Goal: Information Seeking & Learning: Find specific fact

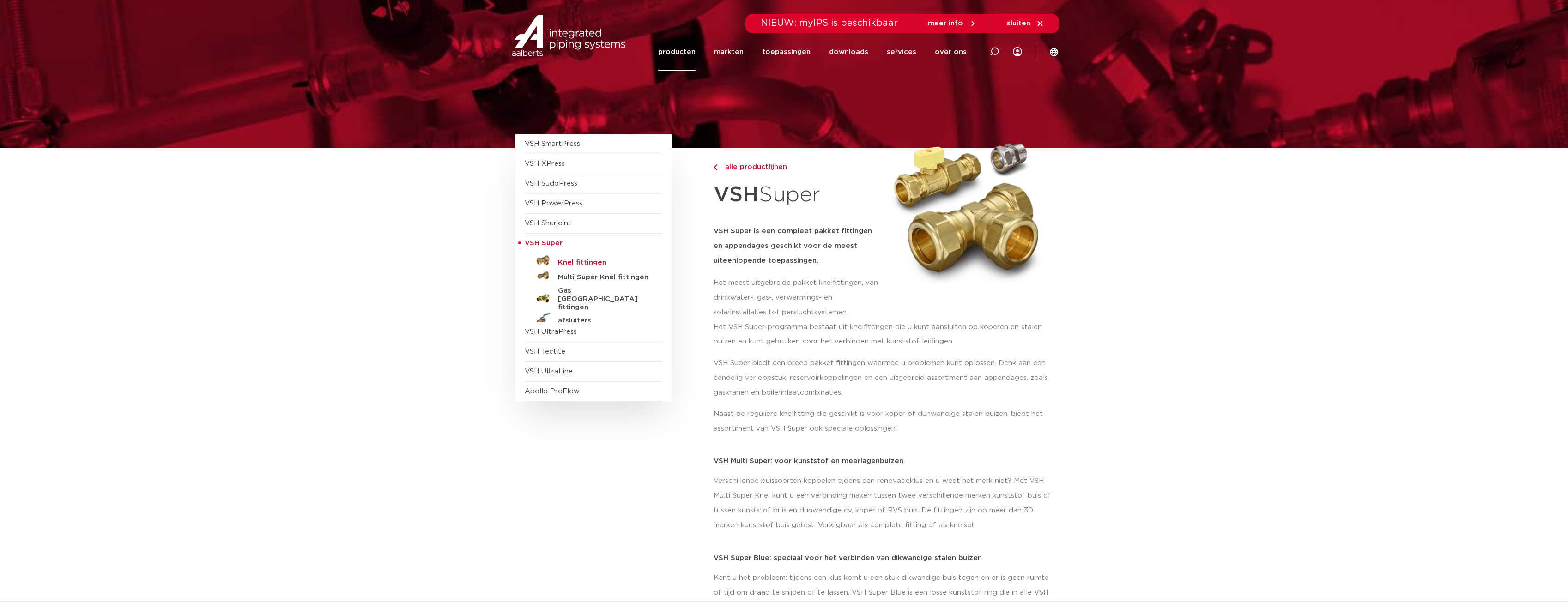
click at [574, 259] on h5 "Knel fittingen" at bounding box center [604, 263] width 91 height 9
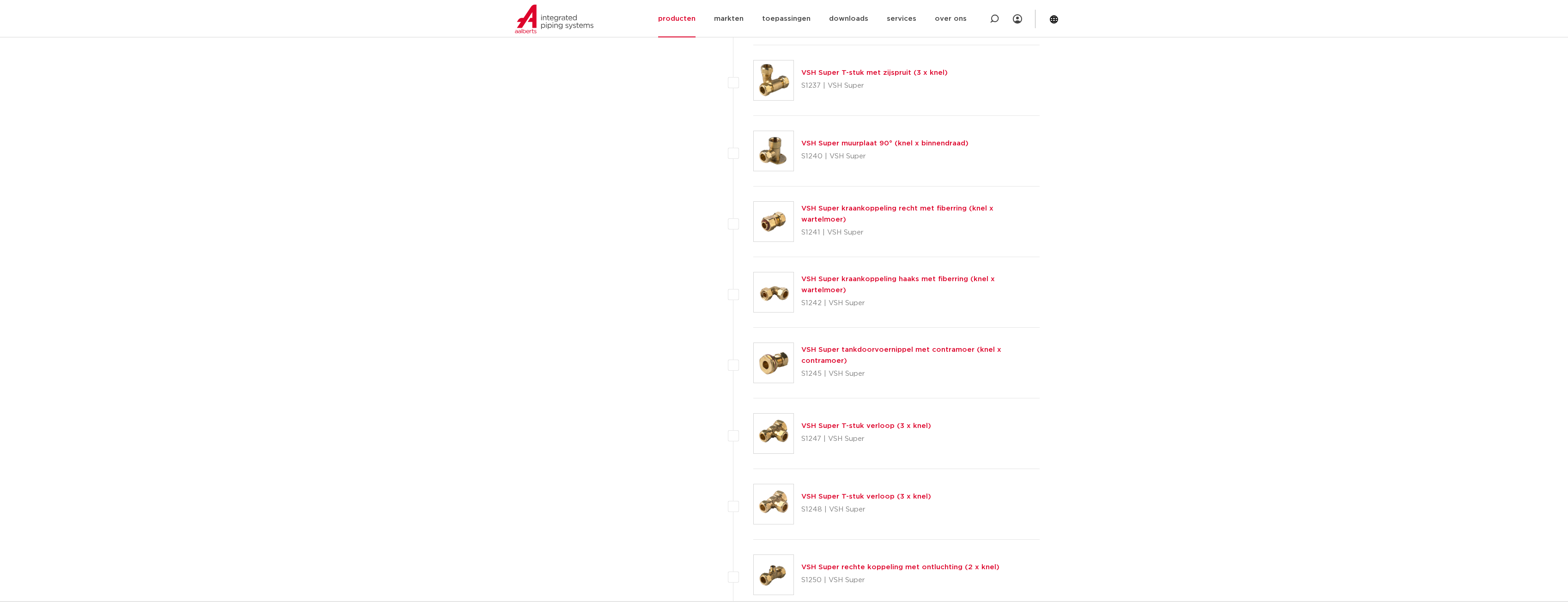
scroll to position [2078, 0]
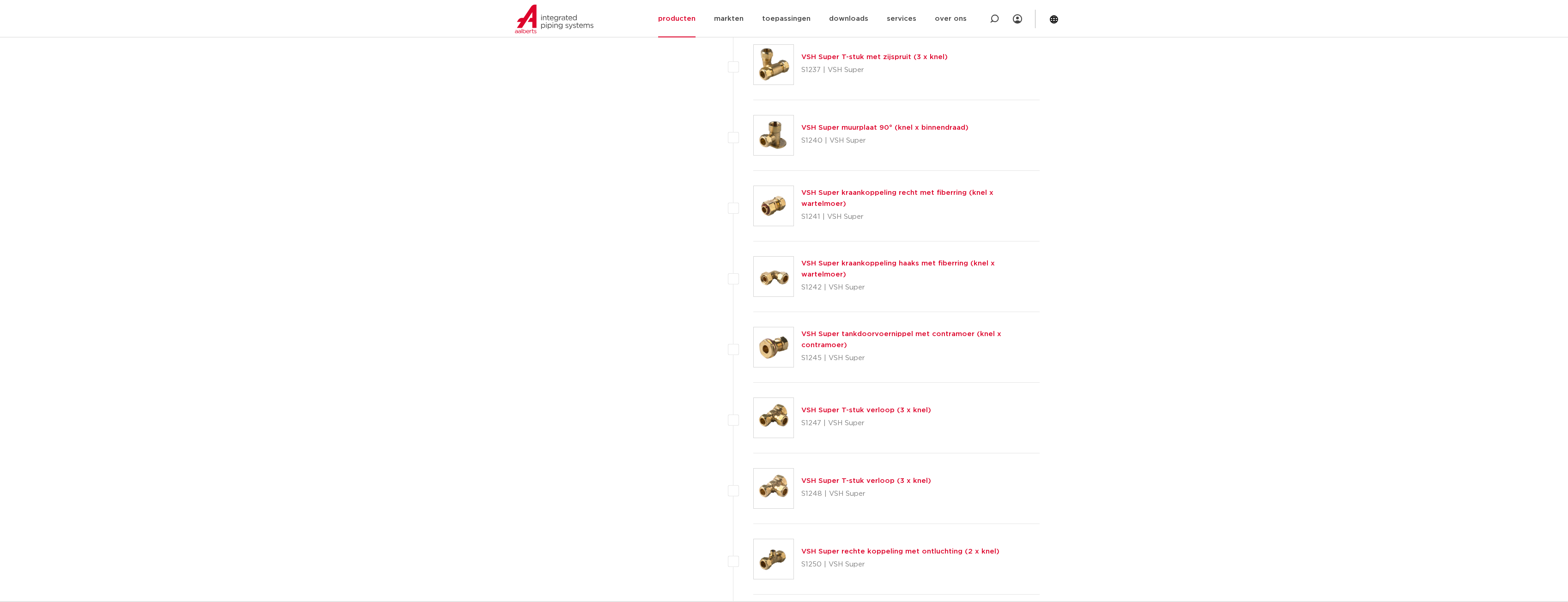
click at [779, 201] on img at bounding box center [773, 206] width 40 height 40
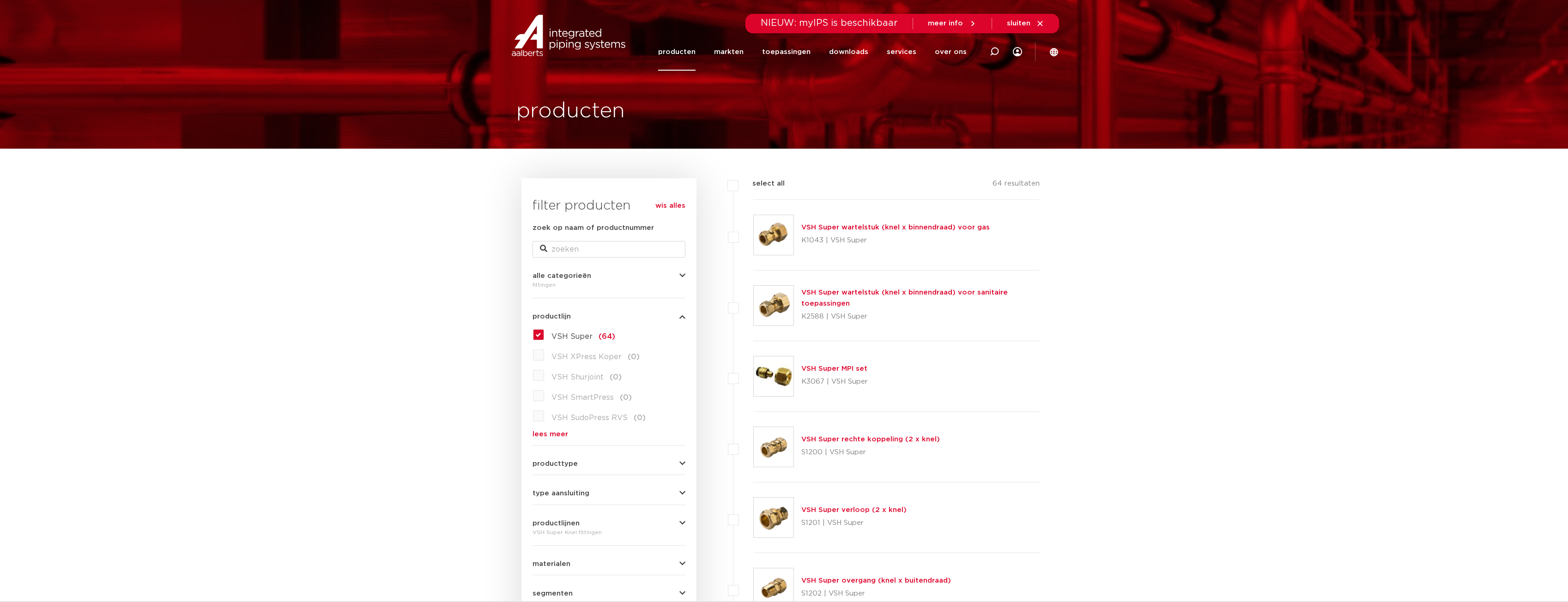
click at [818, 226] on link "VSH Super wartelstuk (knel x binnendraad) voor gas" at bounding box center [895, 227] width 189 height 7
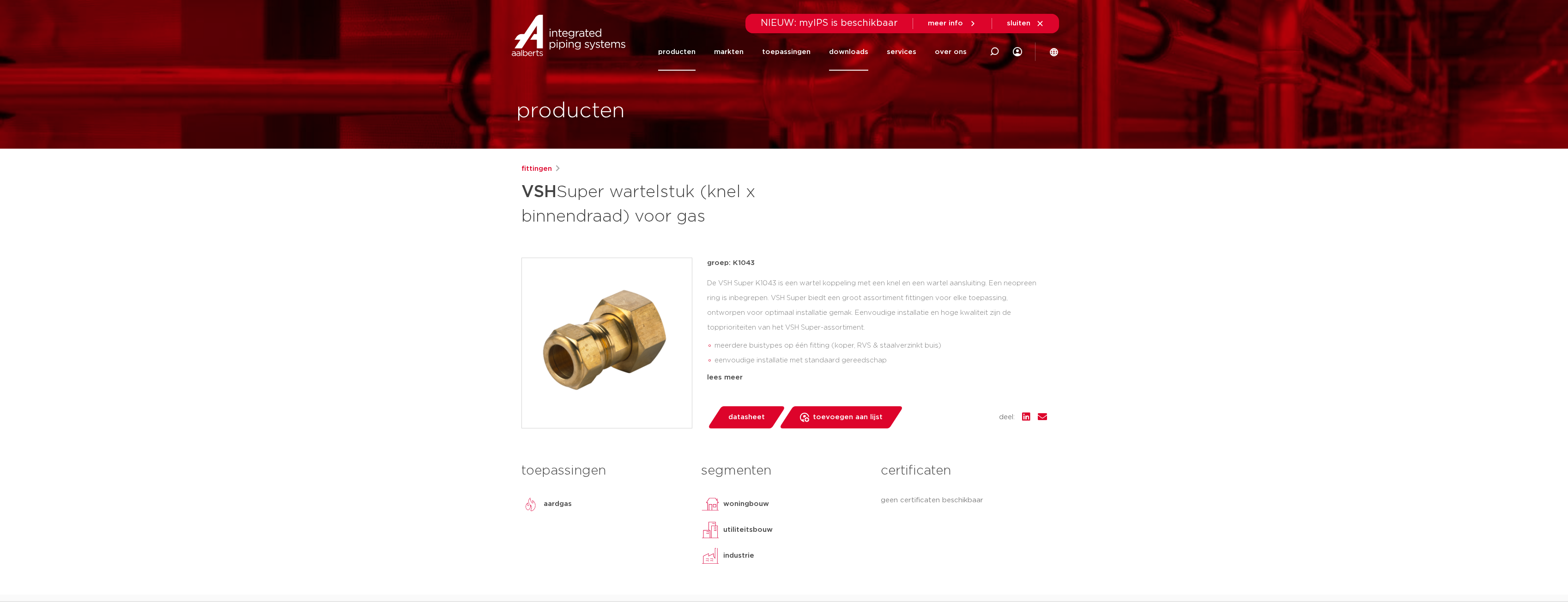
click at [853, 55] on link "downloads" at bounding box center [849, 52] width 39 height 37
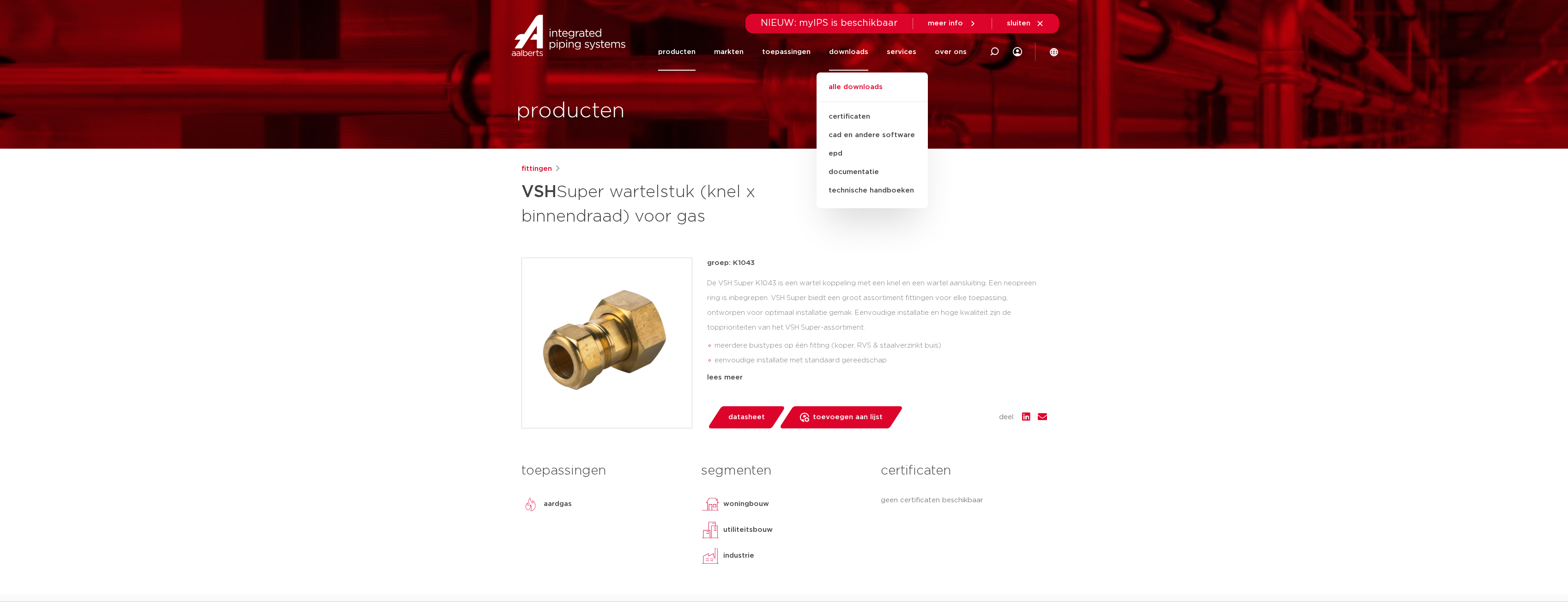
click at [855, 89] on link "alle downloads" at bounding box center [872, 91] width 111 height 20
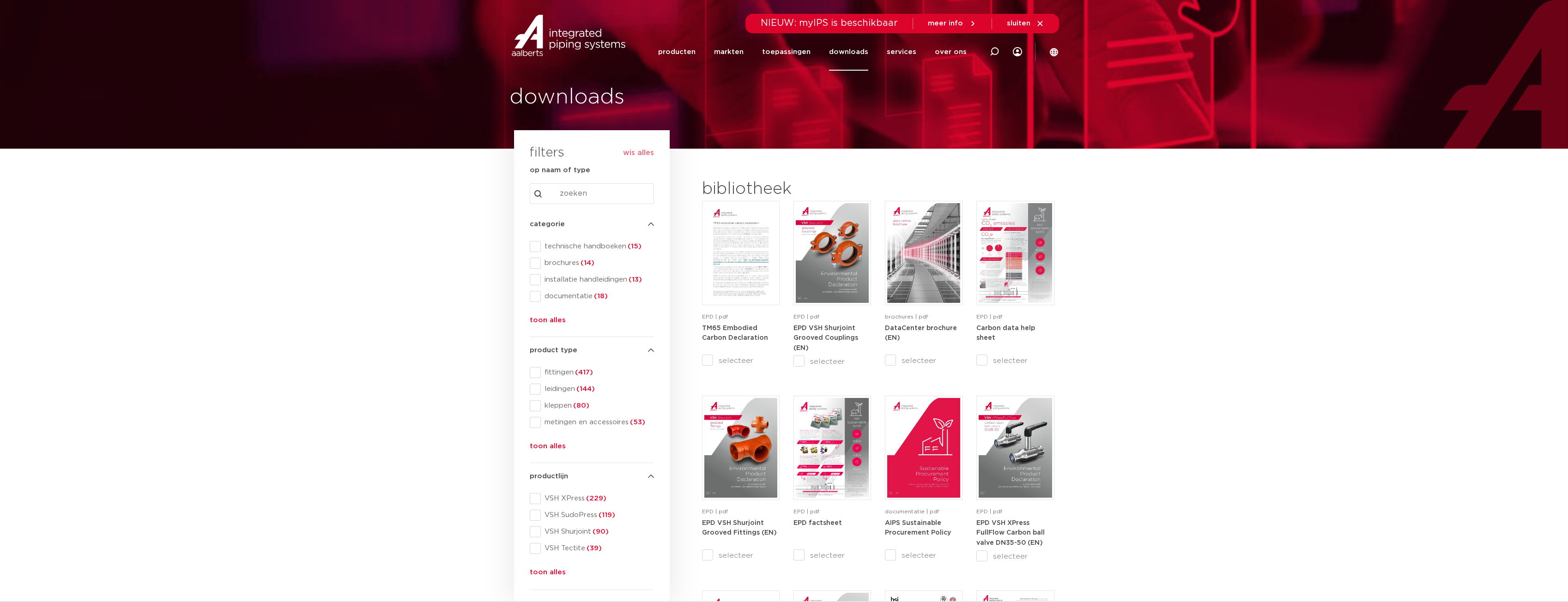
click at [856, 52] on link "downloads" at bounding box center [849, 52] width 39 height 37
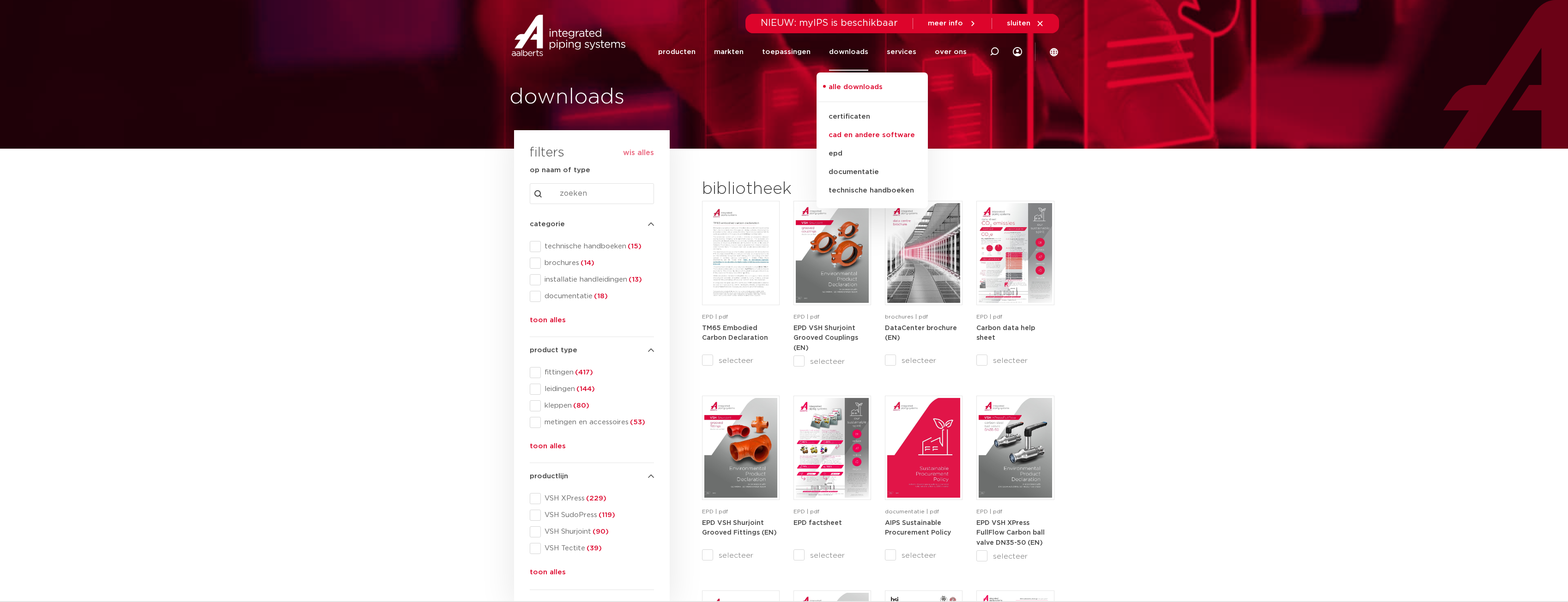
click at [851, 136] on link "cad en andere software" at bounding box center [872, 135] width 111 height 18
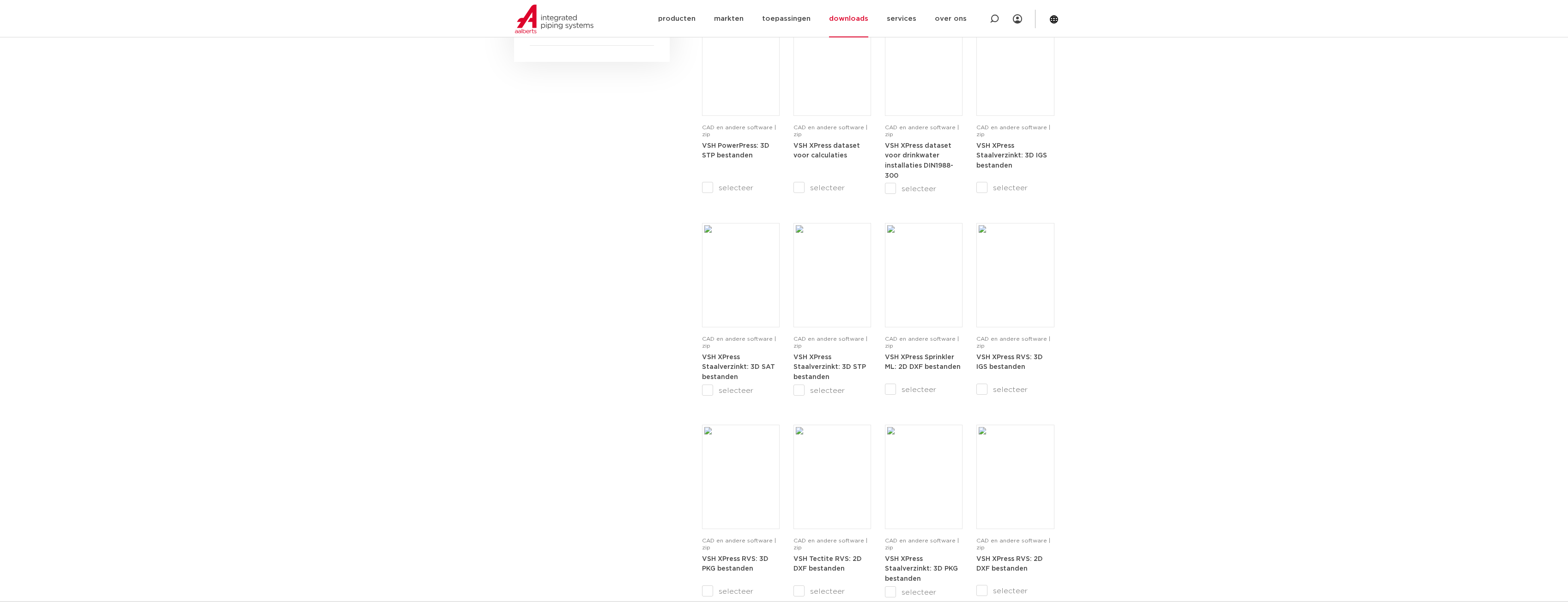
scroll to position [878, 0]
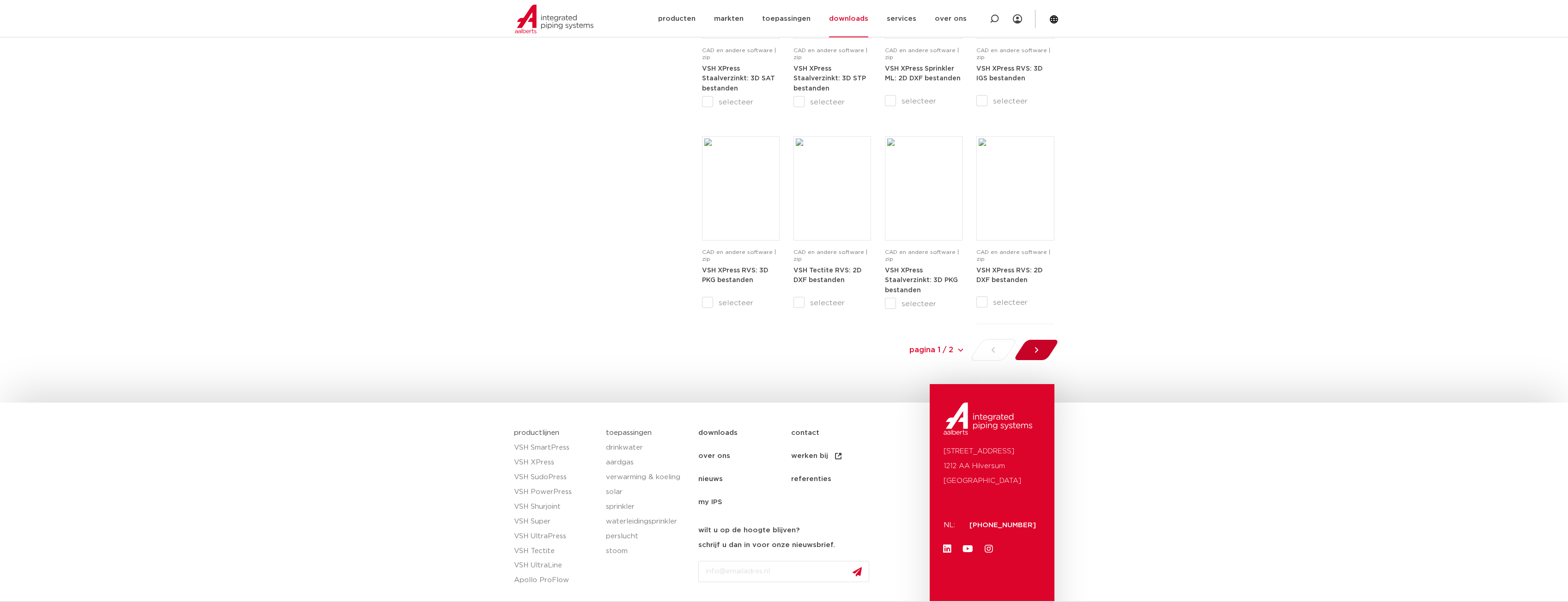
click at [1049, 351] on div at bounding box center [1036, 350] width 51 height 22
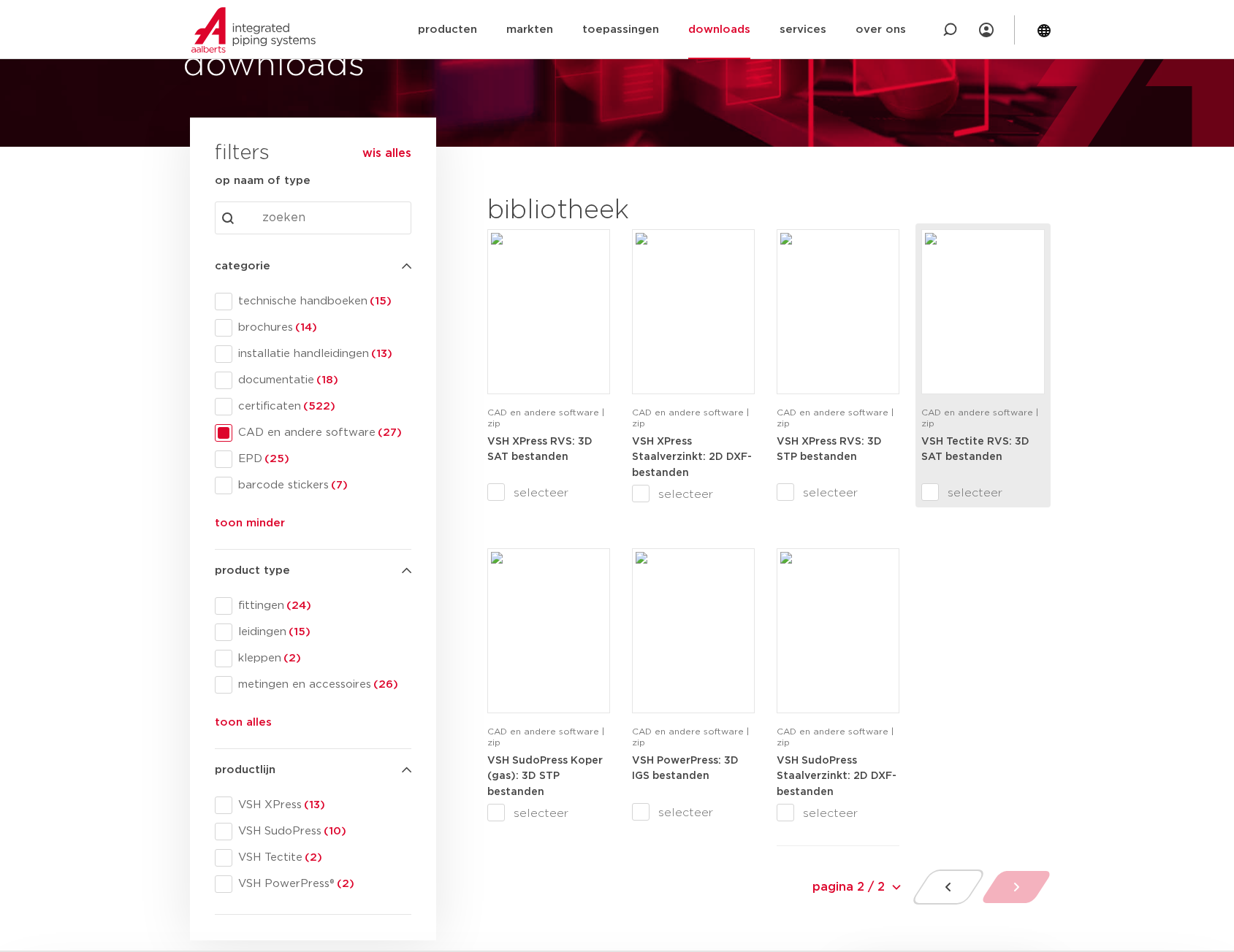
scroll to position [73, 0]
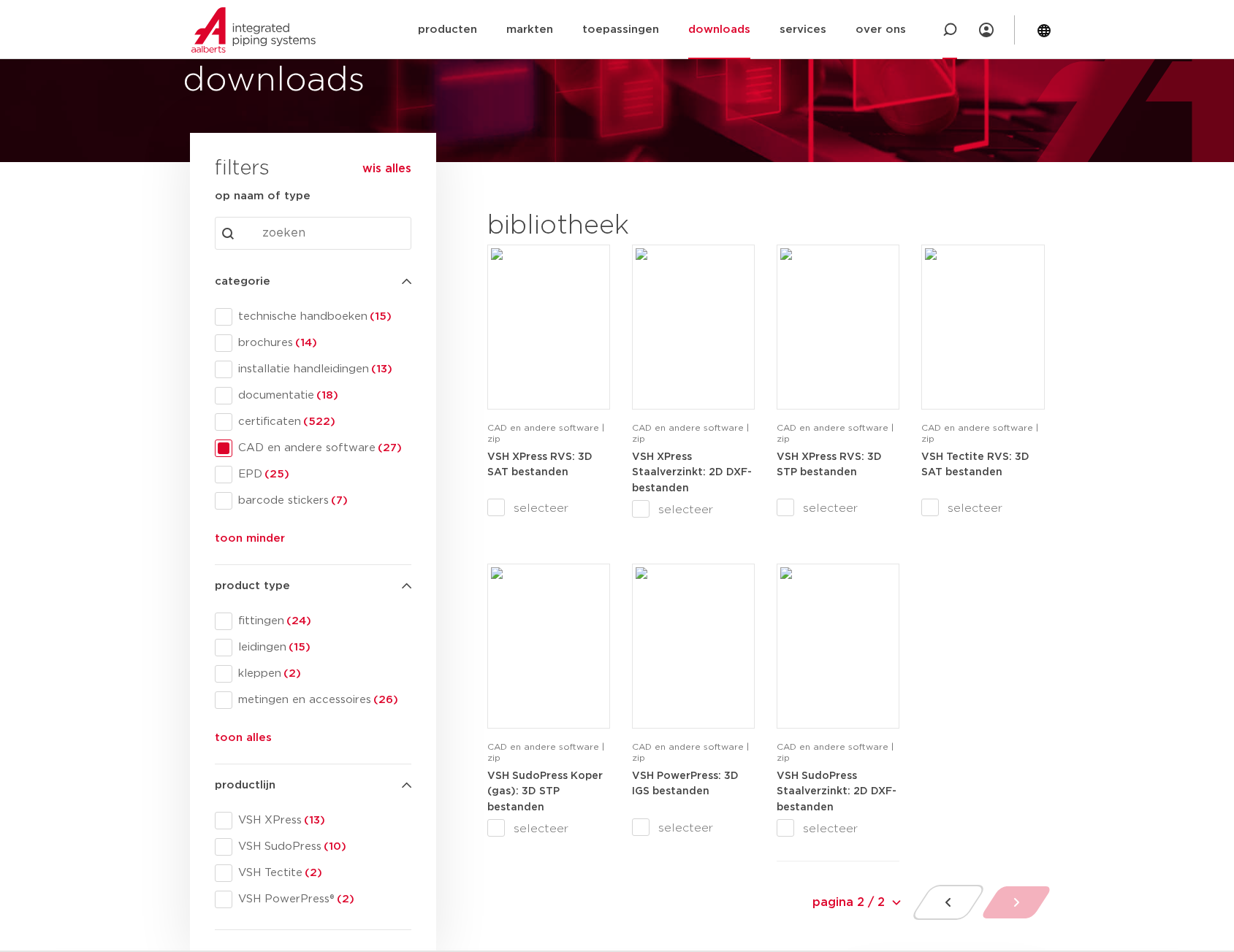
click at [950, 35] on icon at bounding box center [949, 30] width 17 height 17
click at [610, 32] on input "Zoeken" at bounding box center [740, 28] width 459 height 29
type input "0861927"
click button "Zoeken" at bounding box center [0, 0] width 0 height 0
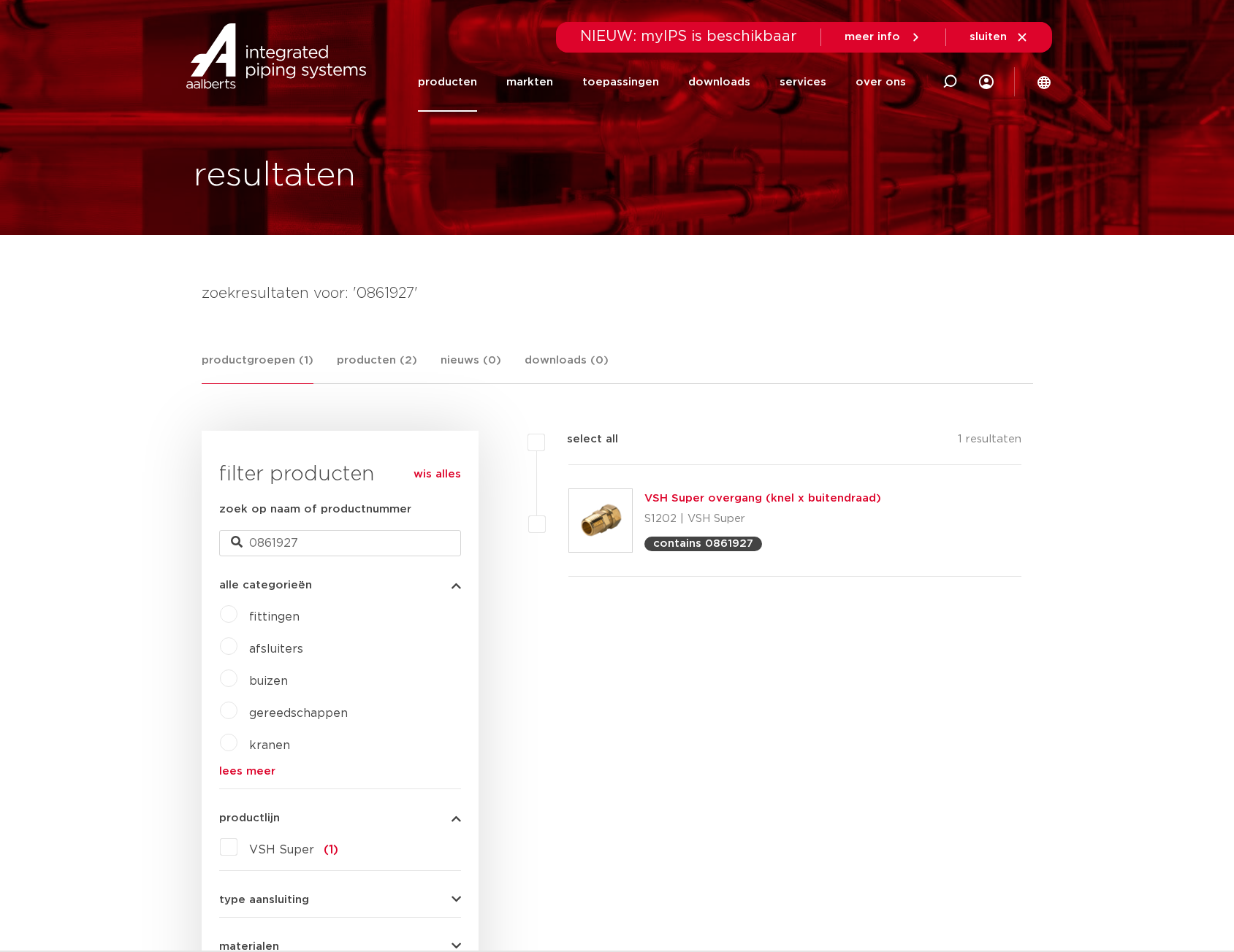
click at [613, 523] on img at bounding box center [600, 520] width 63 height 63
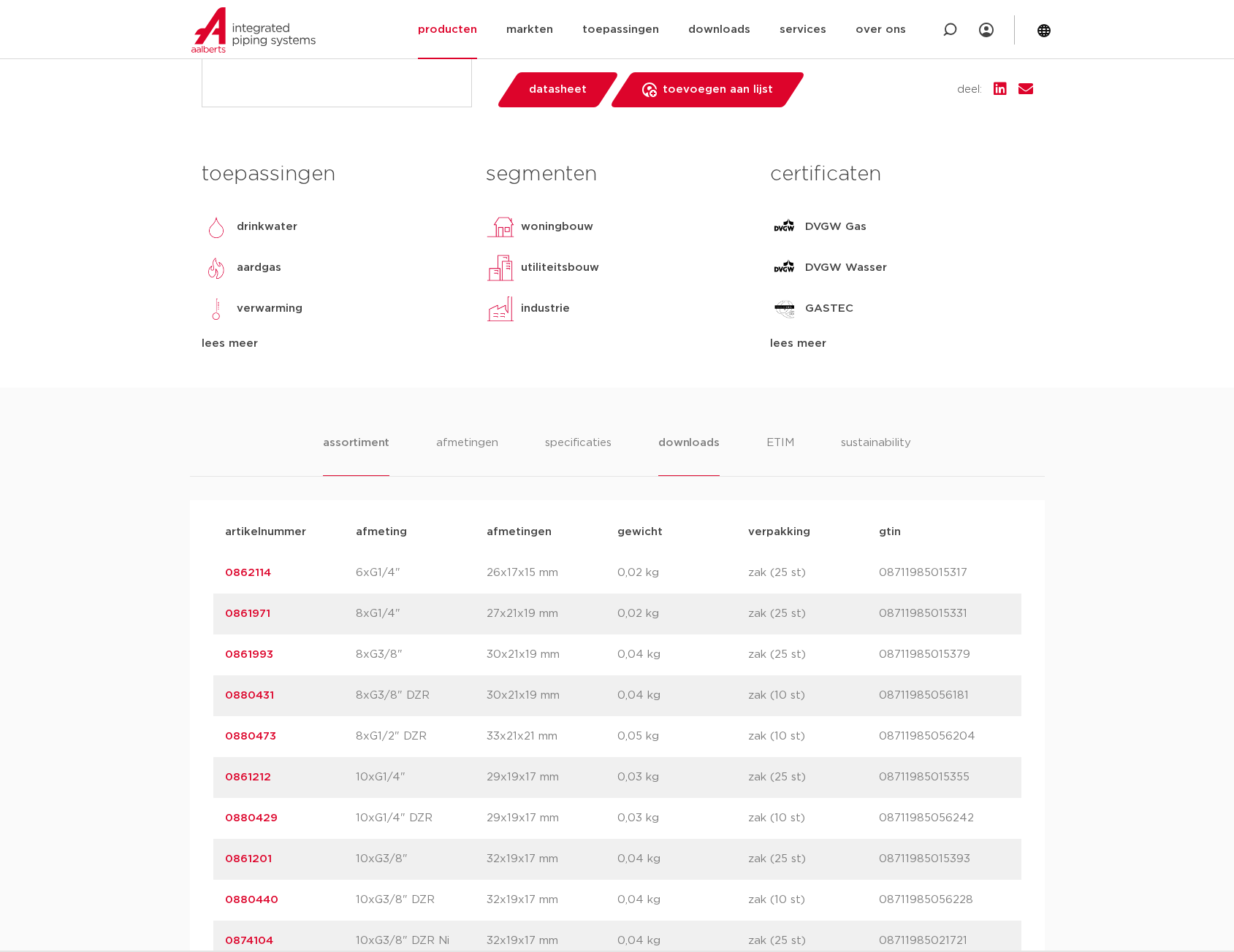
scroll to position [584, 0]
click at [680, 443] on li "downloads" at bounding box center [688, 454] width 61 height 41
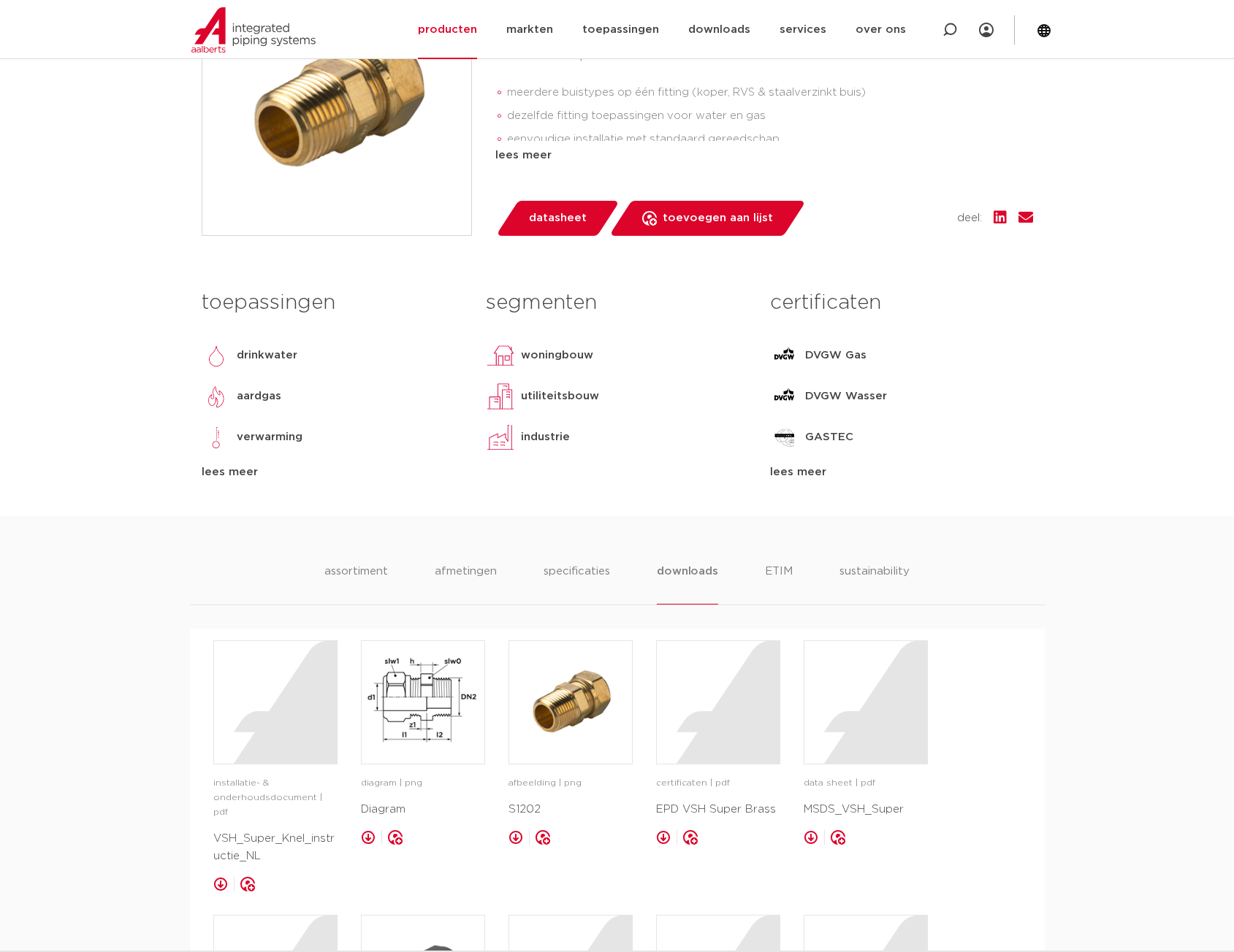
scroll to position [271, 0]
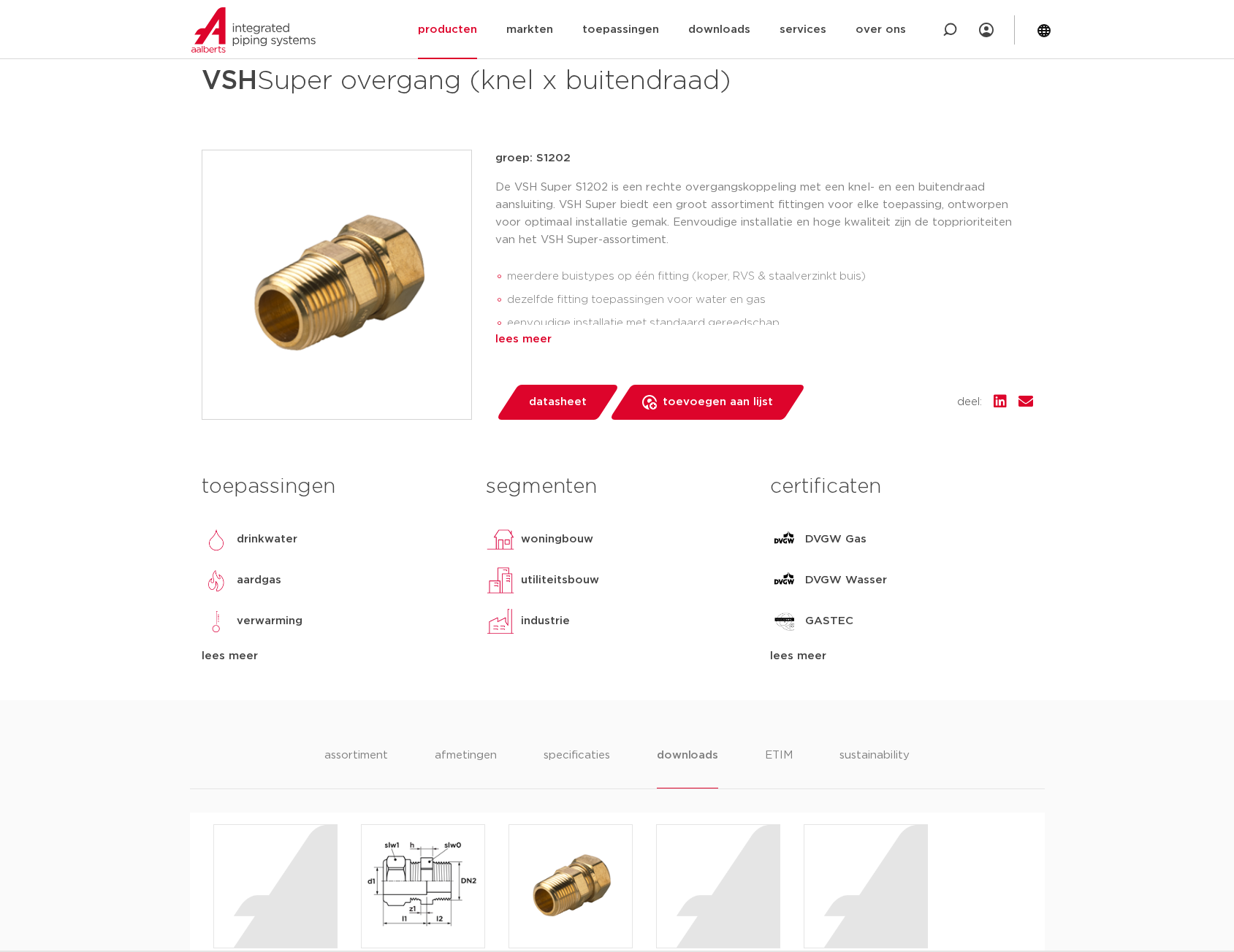
click at [533, 335] on div "lees meer" at bounding box center [763, 340] width 537 height 17
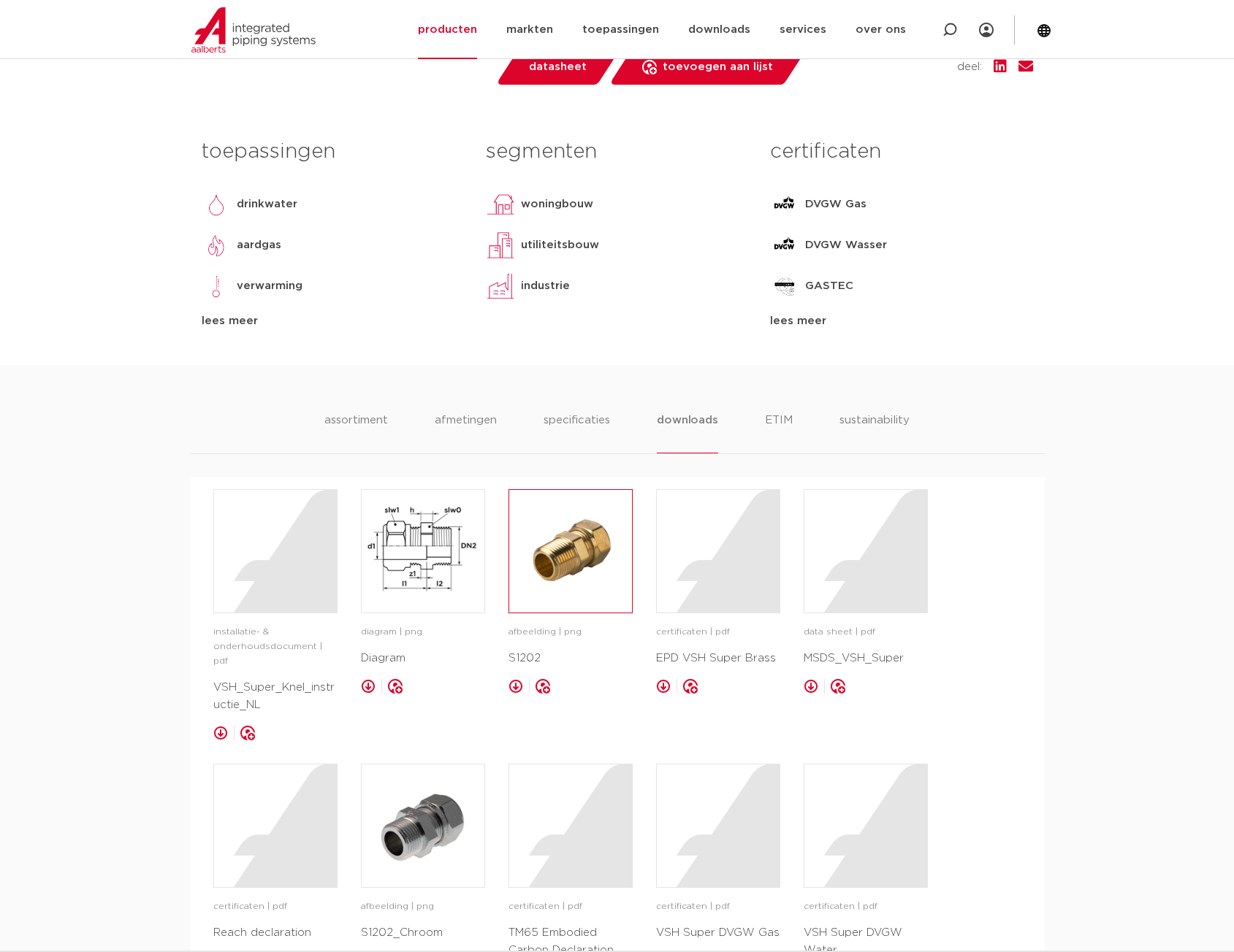
scroll to position [685, 0]
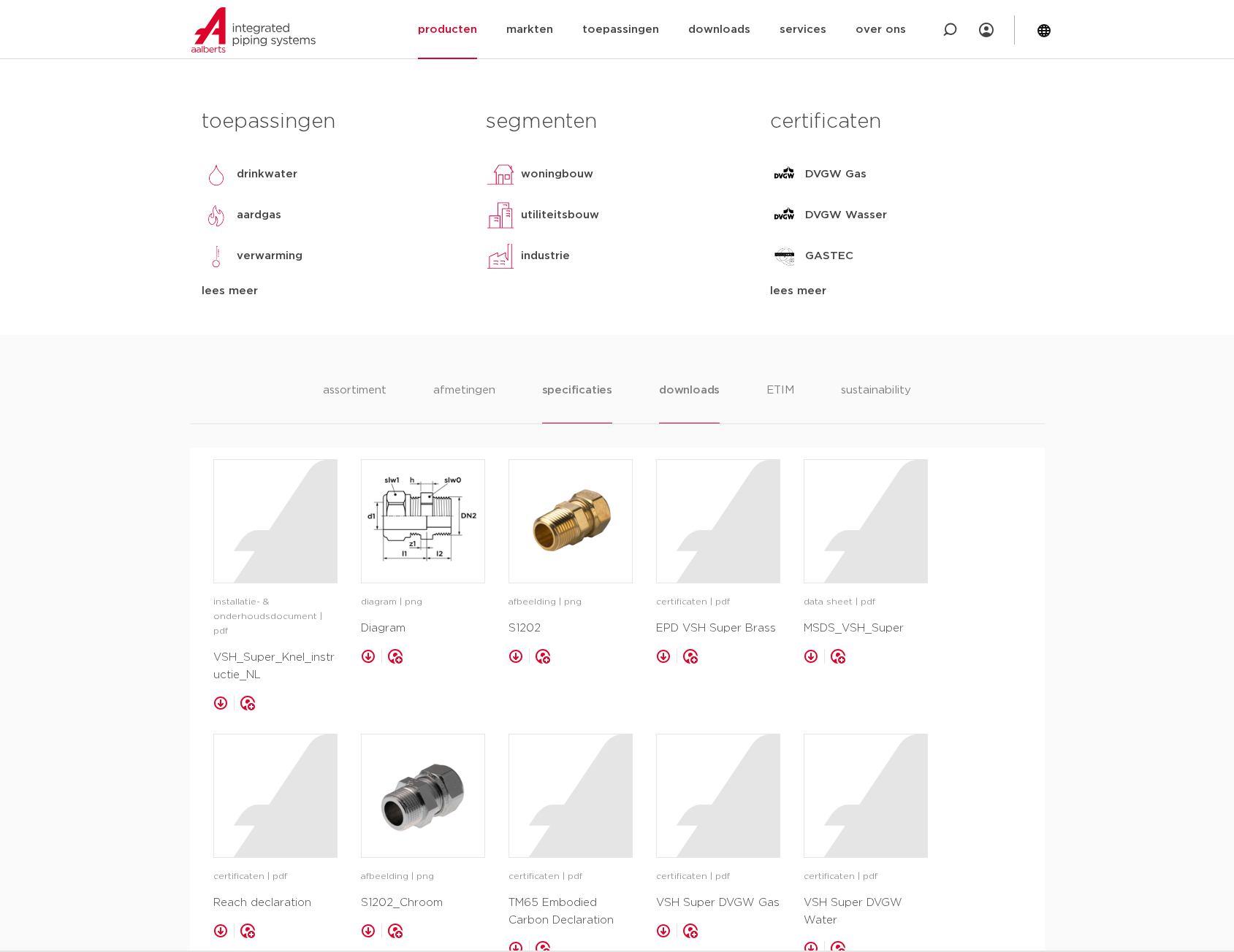
click at [561, 393] on li "specificaties" at bounding box center [577, 402] width 70 height 41
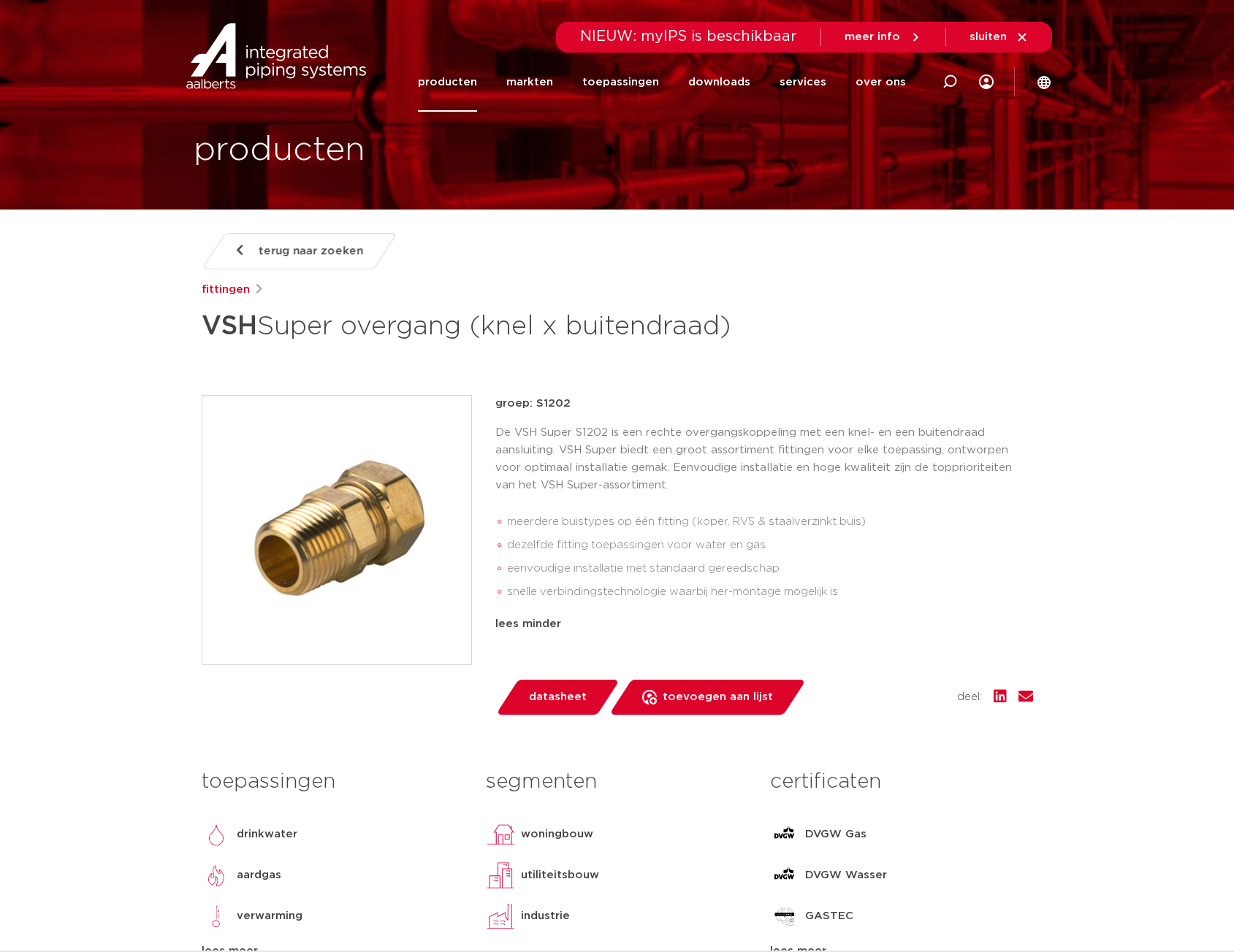
scroll to position [0, 0]
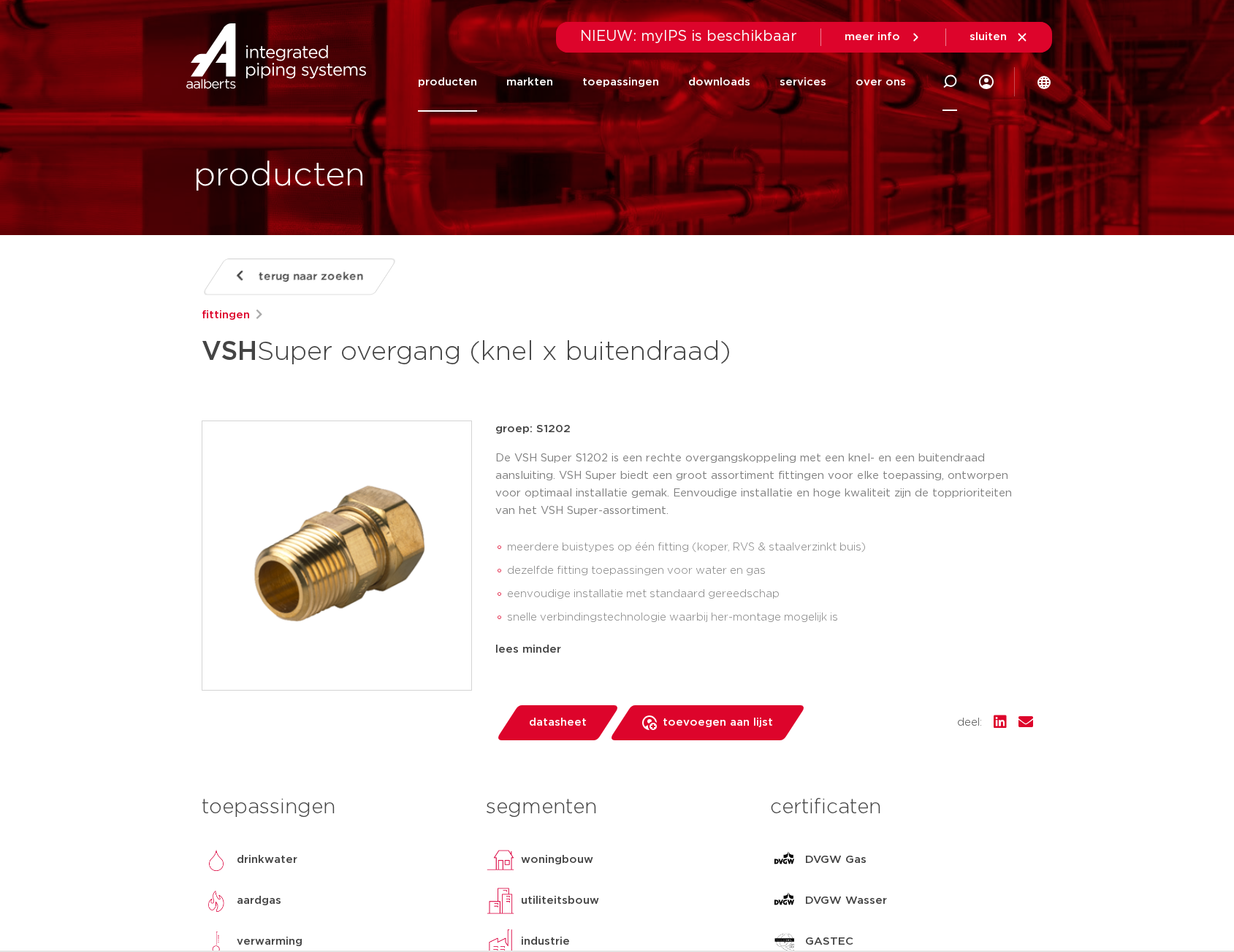
click at [946, 78] on icon at bounding box center [949, 82] width 17 height 17
click at [613, 83] on input "Zoeken" at bounding box center [738, 80] width 459 height 29
type input "0860519"
click button "Zoeken" at bounding box center [0, 0] width 0 height 0
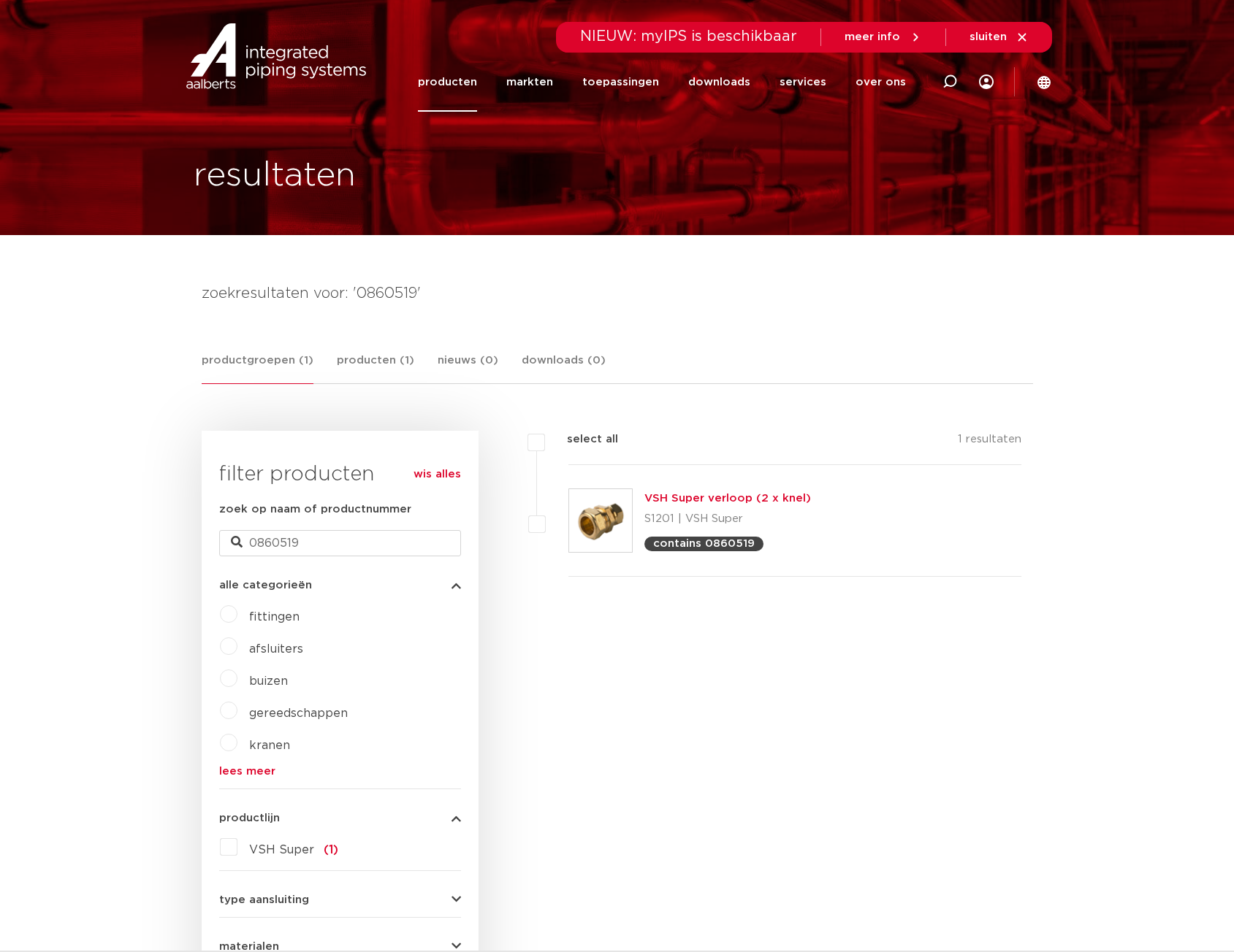
click at [686, 495] on link "VSH Super verloop (2 x knel)" at bounding box center [727, 498] width 167 height 11
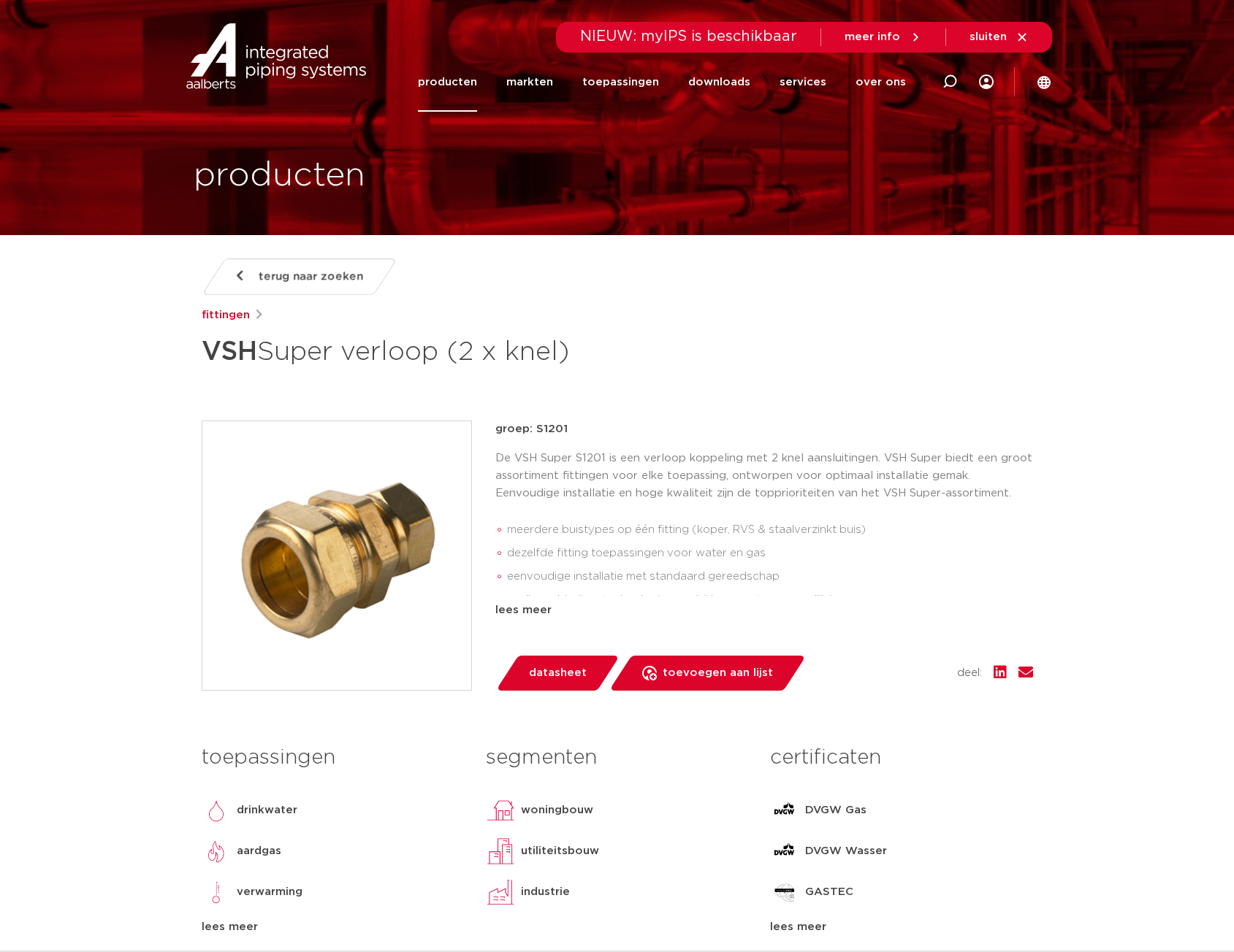
drag, startPoint x: 946, startPoint y: 86, endPoint x: 913, endPoint y: 132, distance: 56.6
click at [946, 87] on icon at bounding box center [949, 82] width 17 height 17
click at [574, 81] on input "Zoeken" at bounding box center [738, 80] width 459 height 29
click at [625, 84] on input "Zoeken" at bounding box center [738, 80] width 459 height 29
type input "4802182"
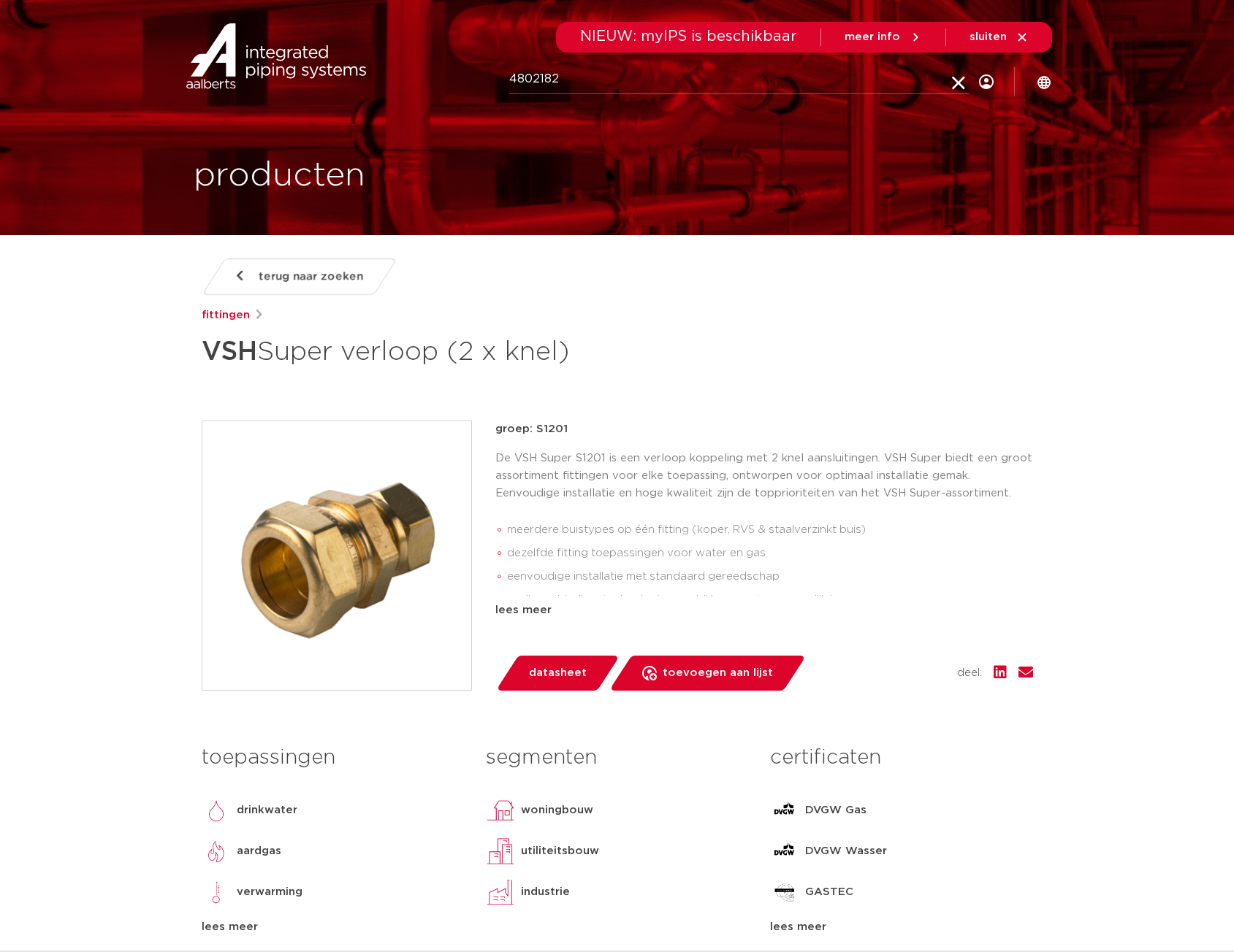
click button "Zoeken" at bounding box center [0, 0] width 0 height 0
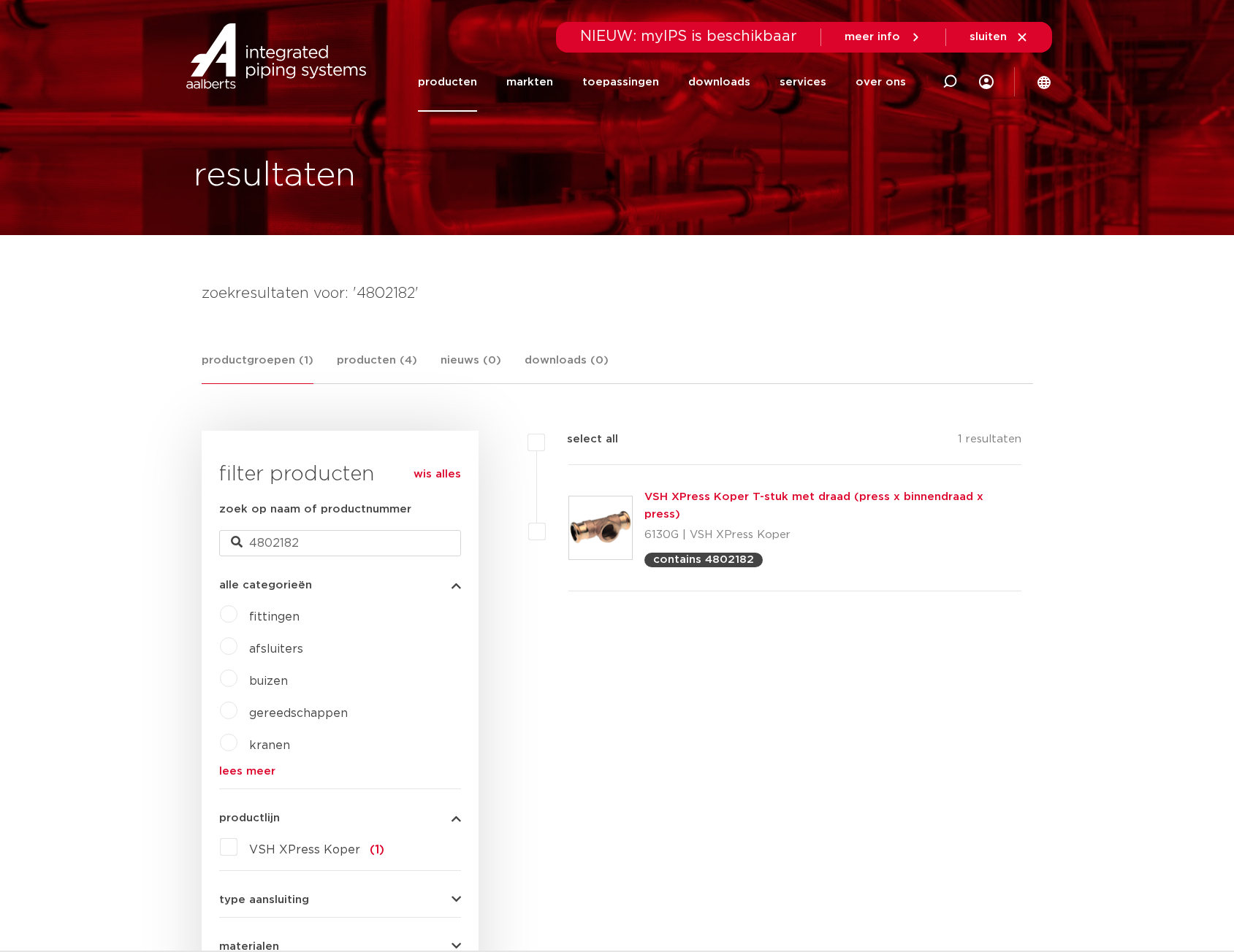
click at [796, 493] on link "VSH XPress Koper T-stuk met draad (press x binnendraad x press)" at bounding box center [813, 506] width 339 height 29
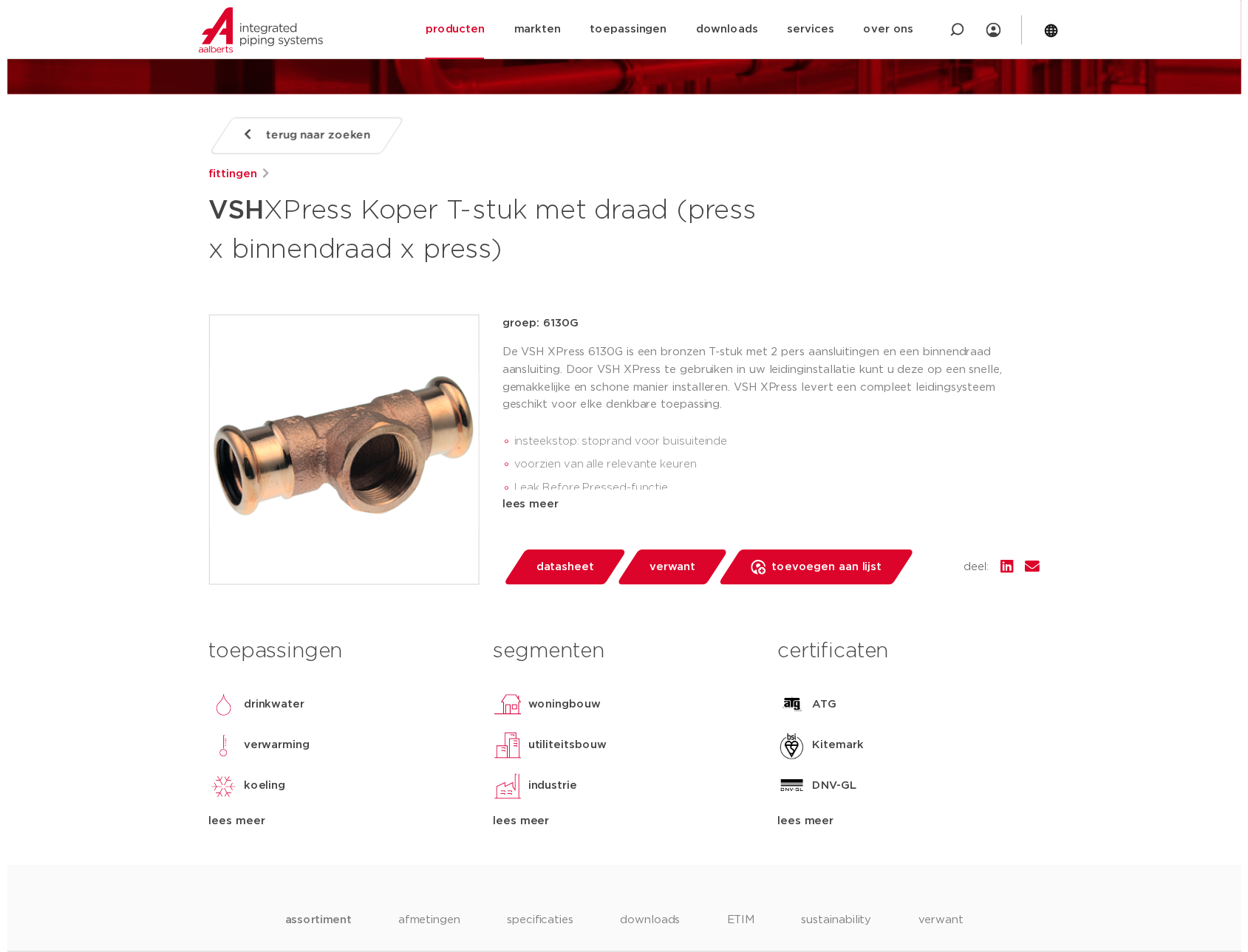
scroll to position [148, 0]
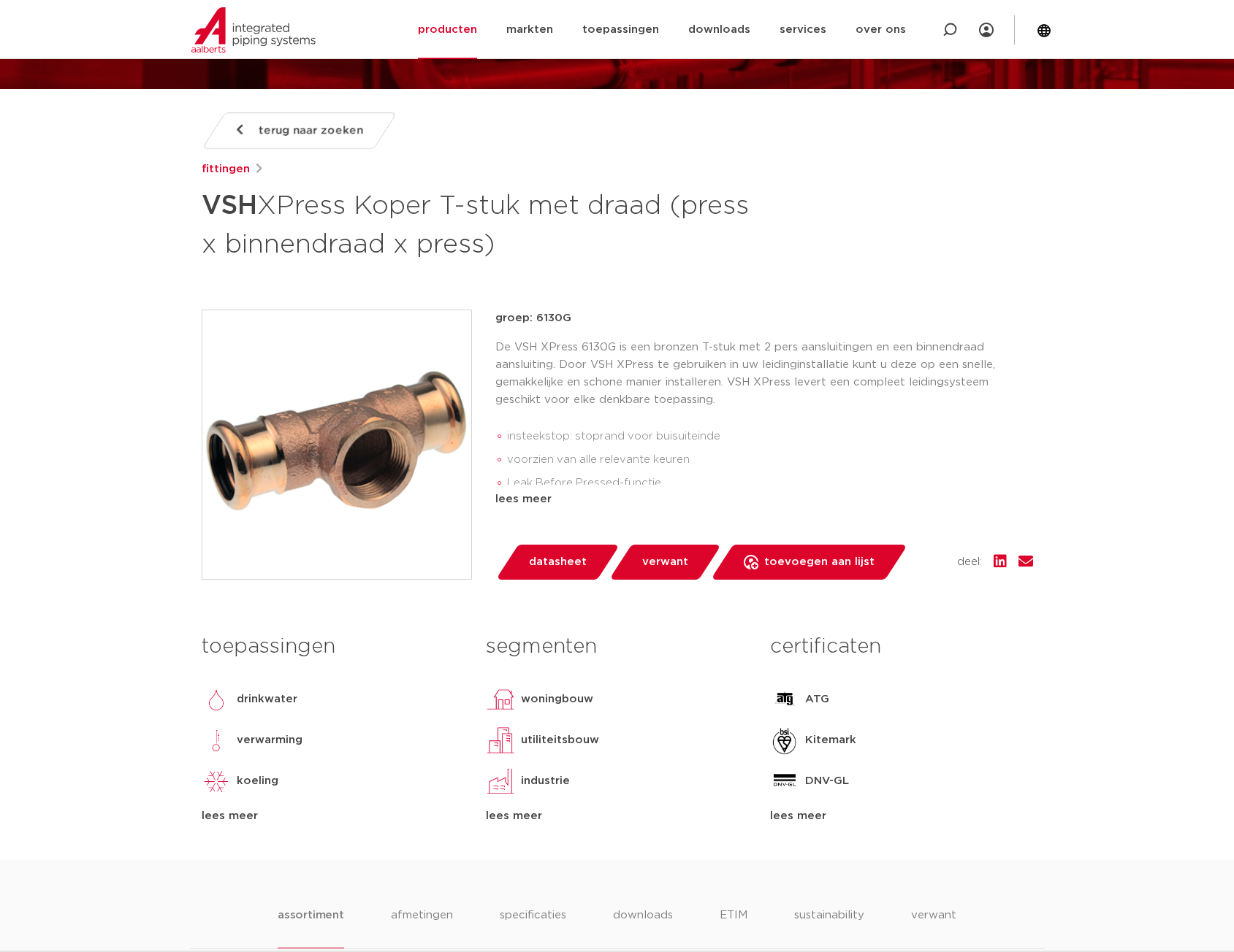
click at [542, 502] on div "lees meer" at bounding box center [763, 500] width 537 height 17
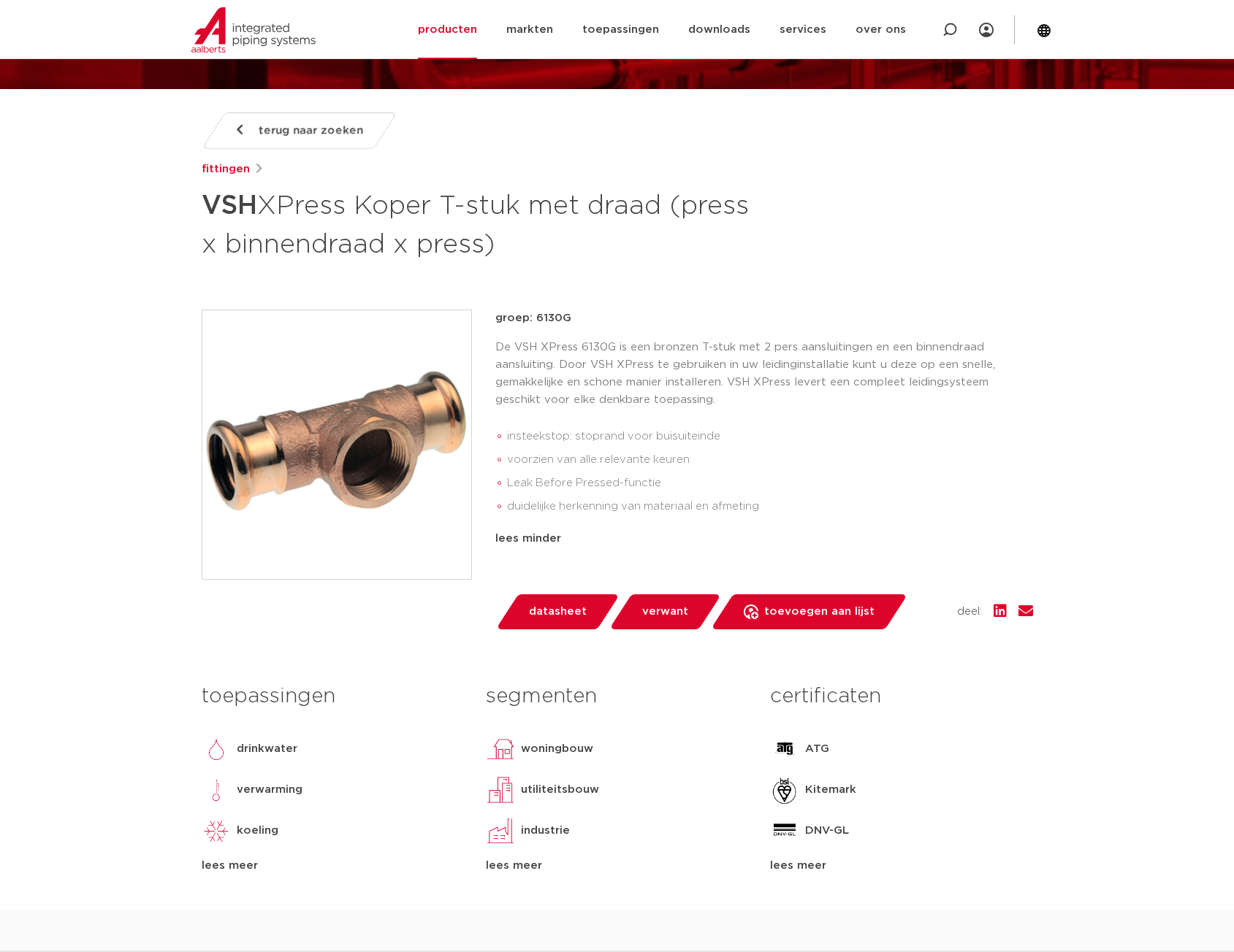
click at [553, 614] on span "datasheet" at bounding box center [557, 612] width 58 height 23
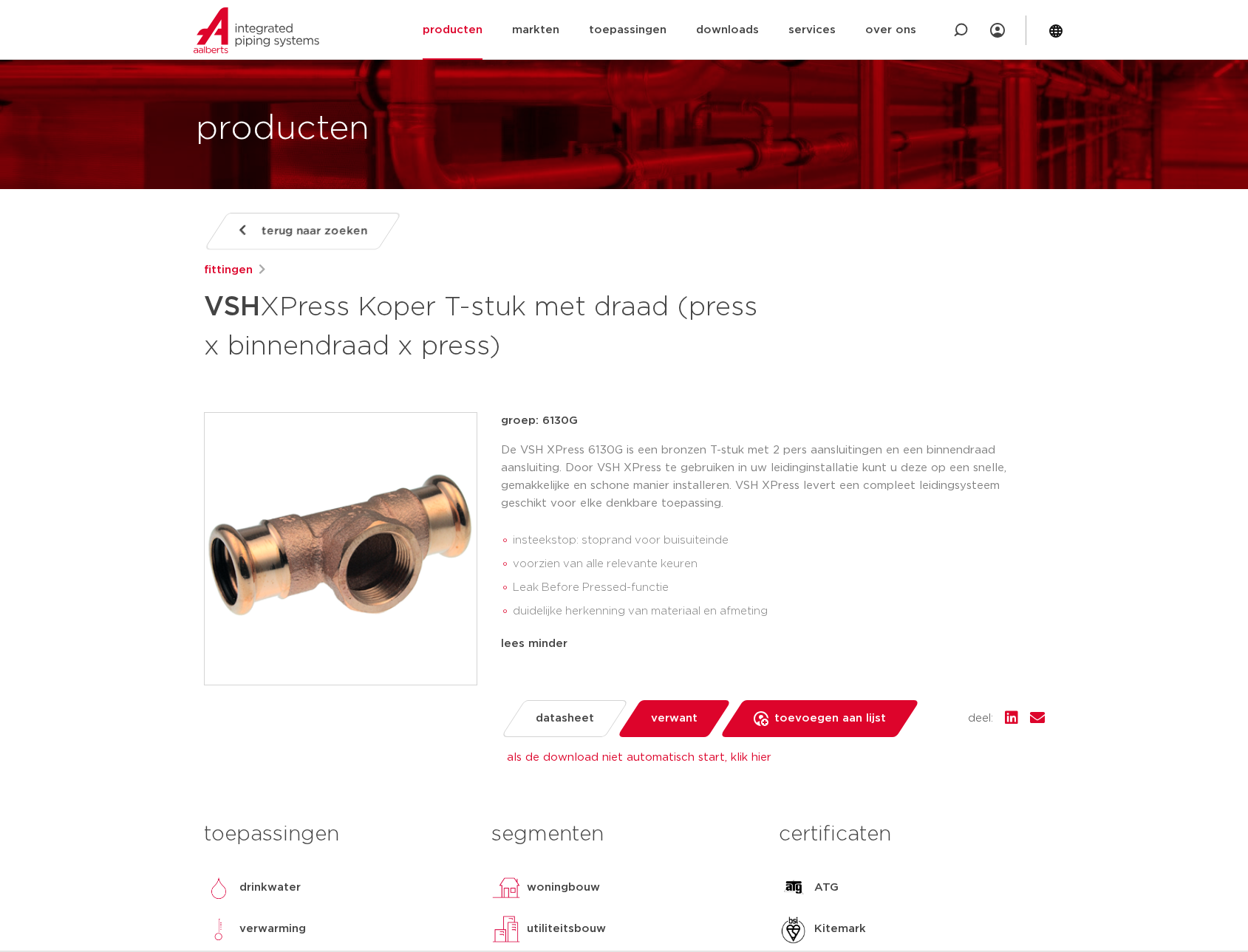
scroll to position [0, 0]
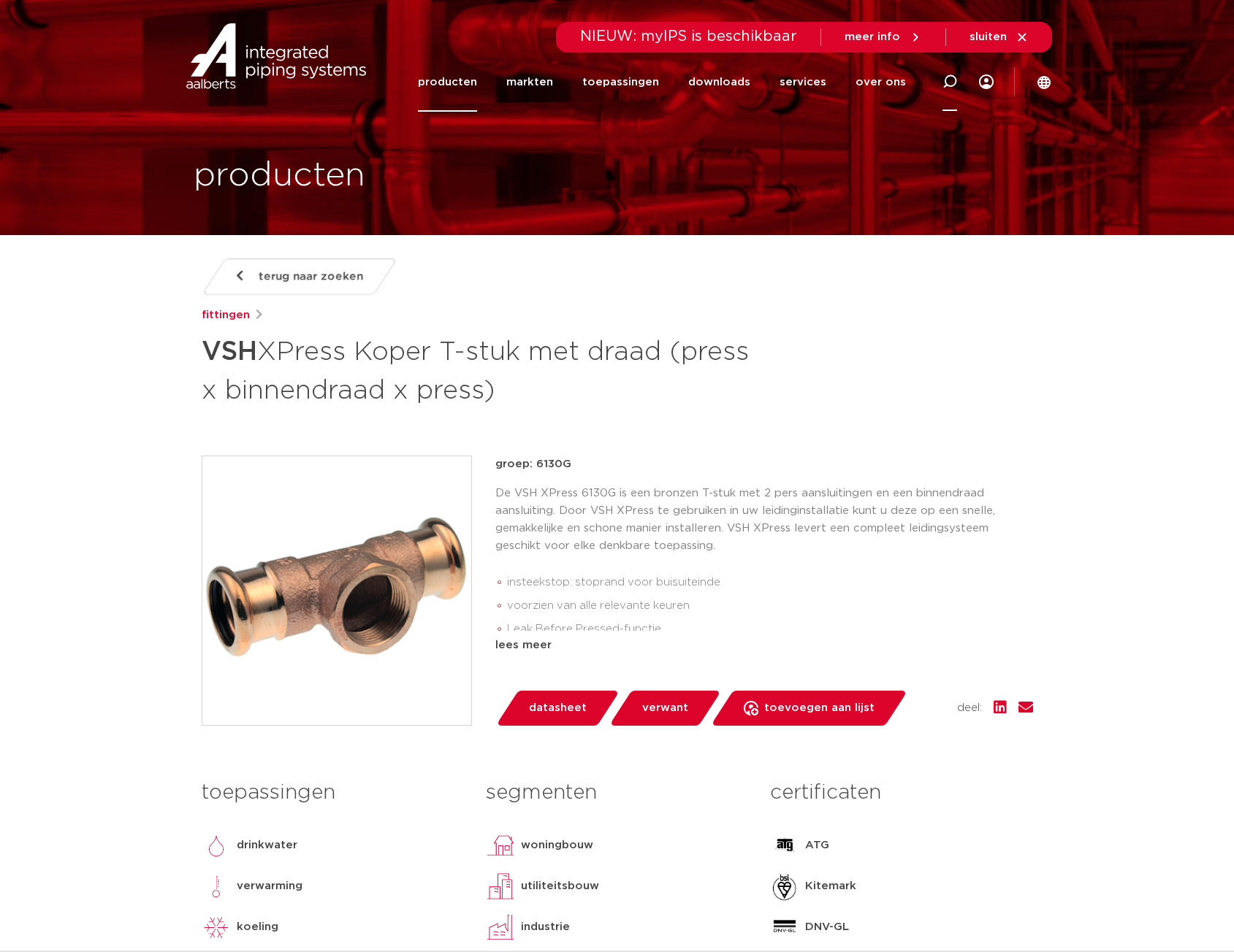
click at [945, 80] on icon at bounding box center [949, 82] width 17 height 17
click at [638, 80] on input "Zoeken" at bounding box center [738, 80] width 459 height 29
click at [580, 81] on input "05" at bounding box center [738, 80] width 459 height 29
type input "05022050385918"
click button "Zoeken" at bounding box center [0, 0] width 0 height 0
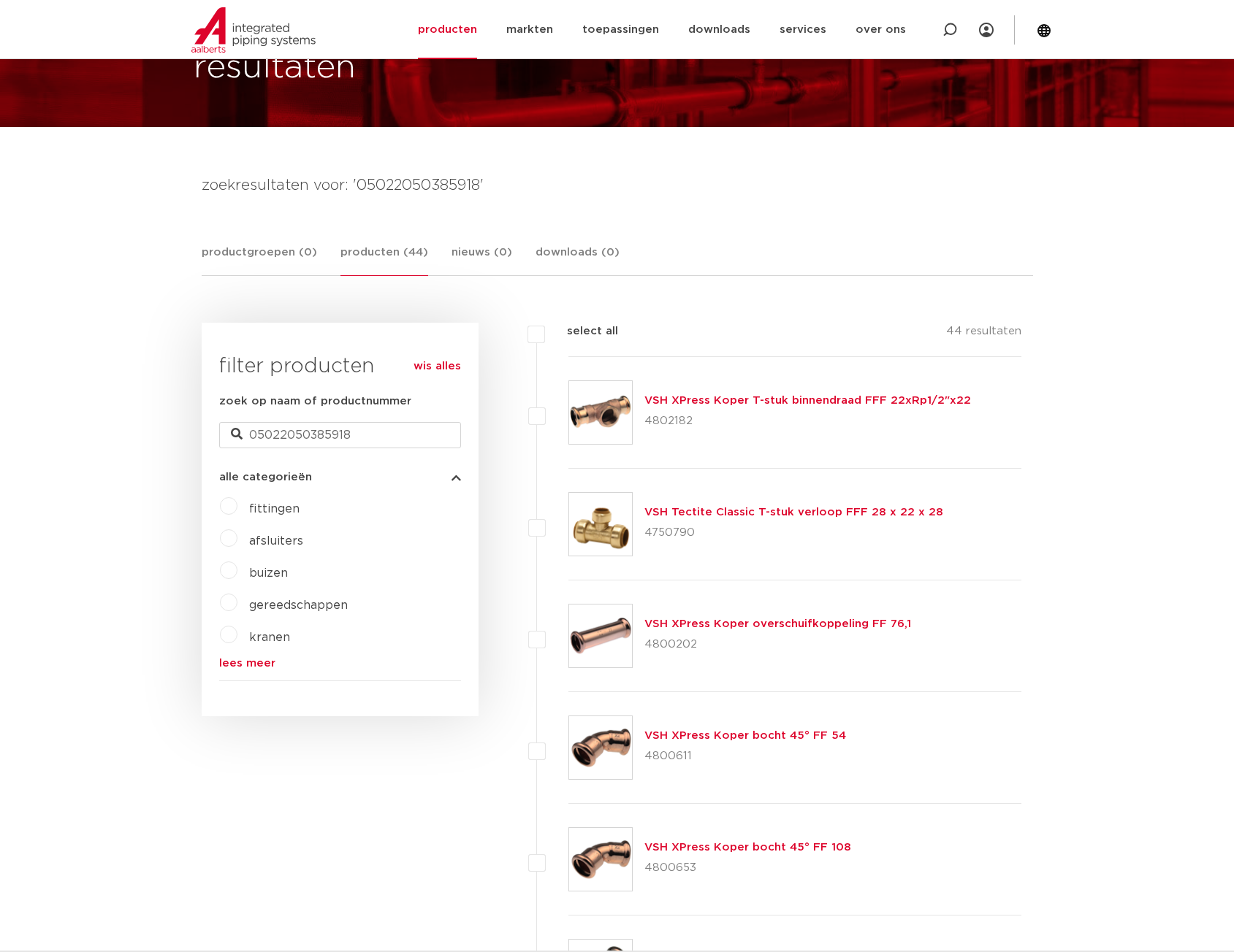
scroll to position [73, 0]
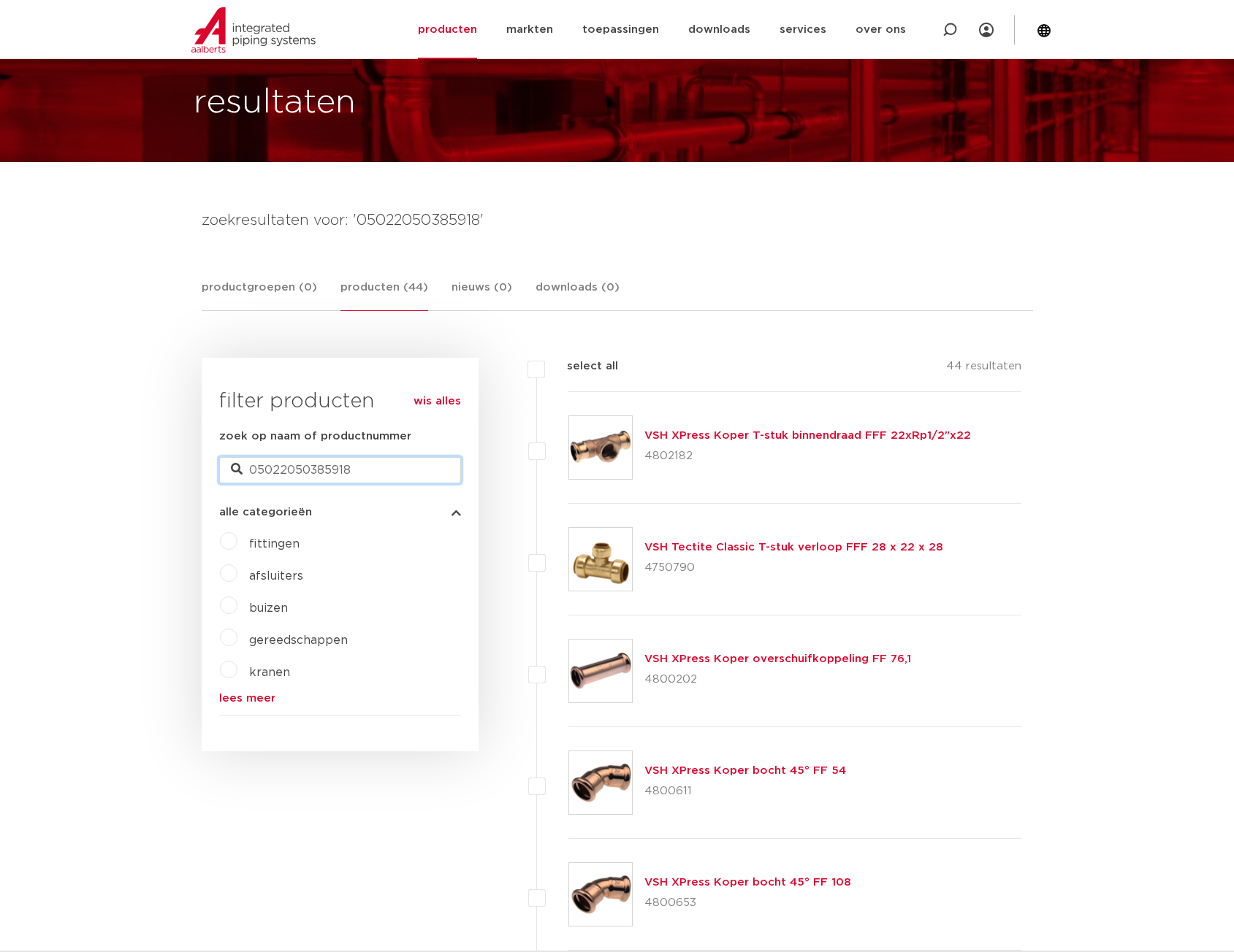
click at [380, 468] on input "05022050385918" at bounding box center [340, 470] width 242 height 26
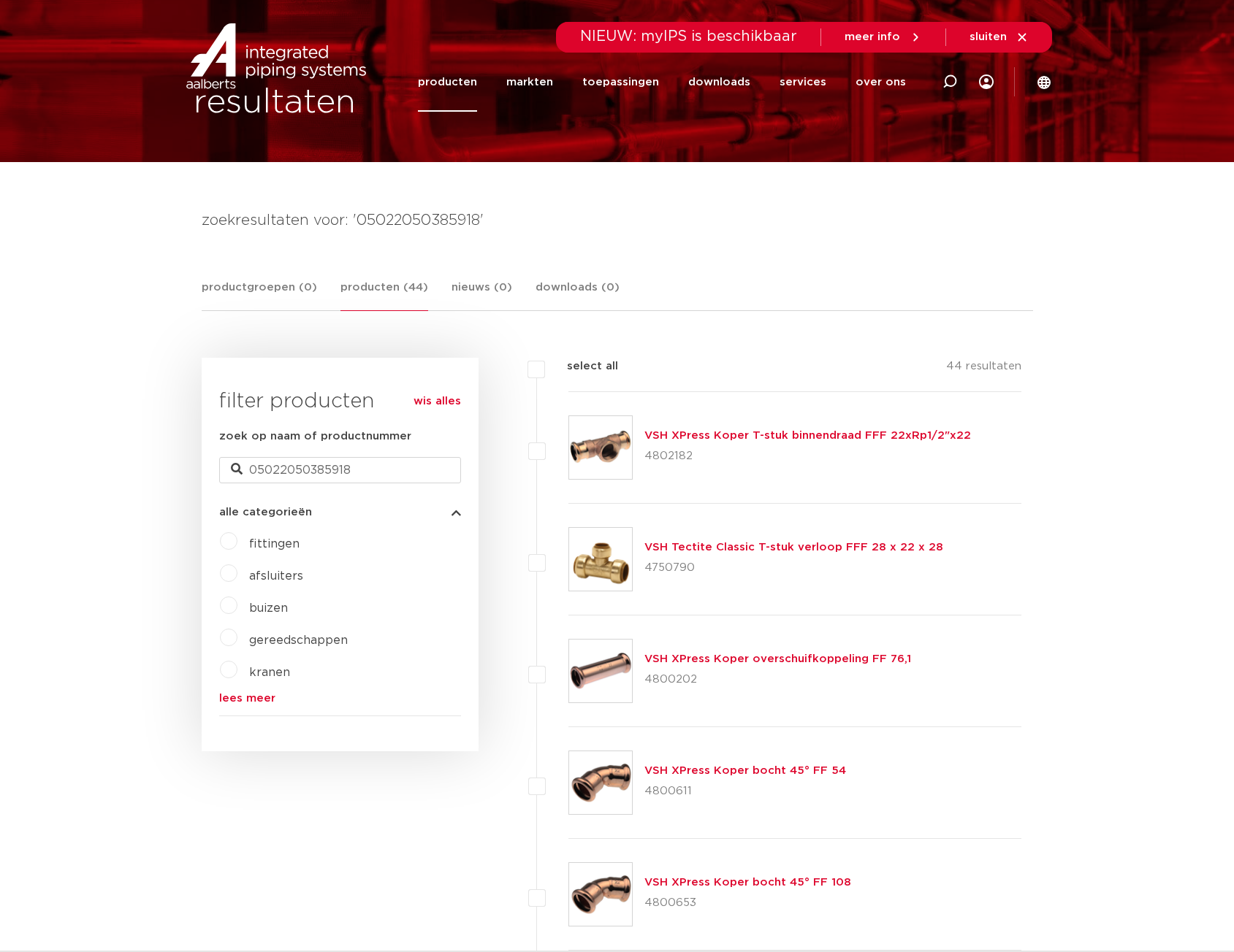
click at [734, 438] on link "VSH XPress Koper T-stuk binnendraad FFF 22xRp1/2"x22" at bounding box center [807, 435] width 326 height 11
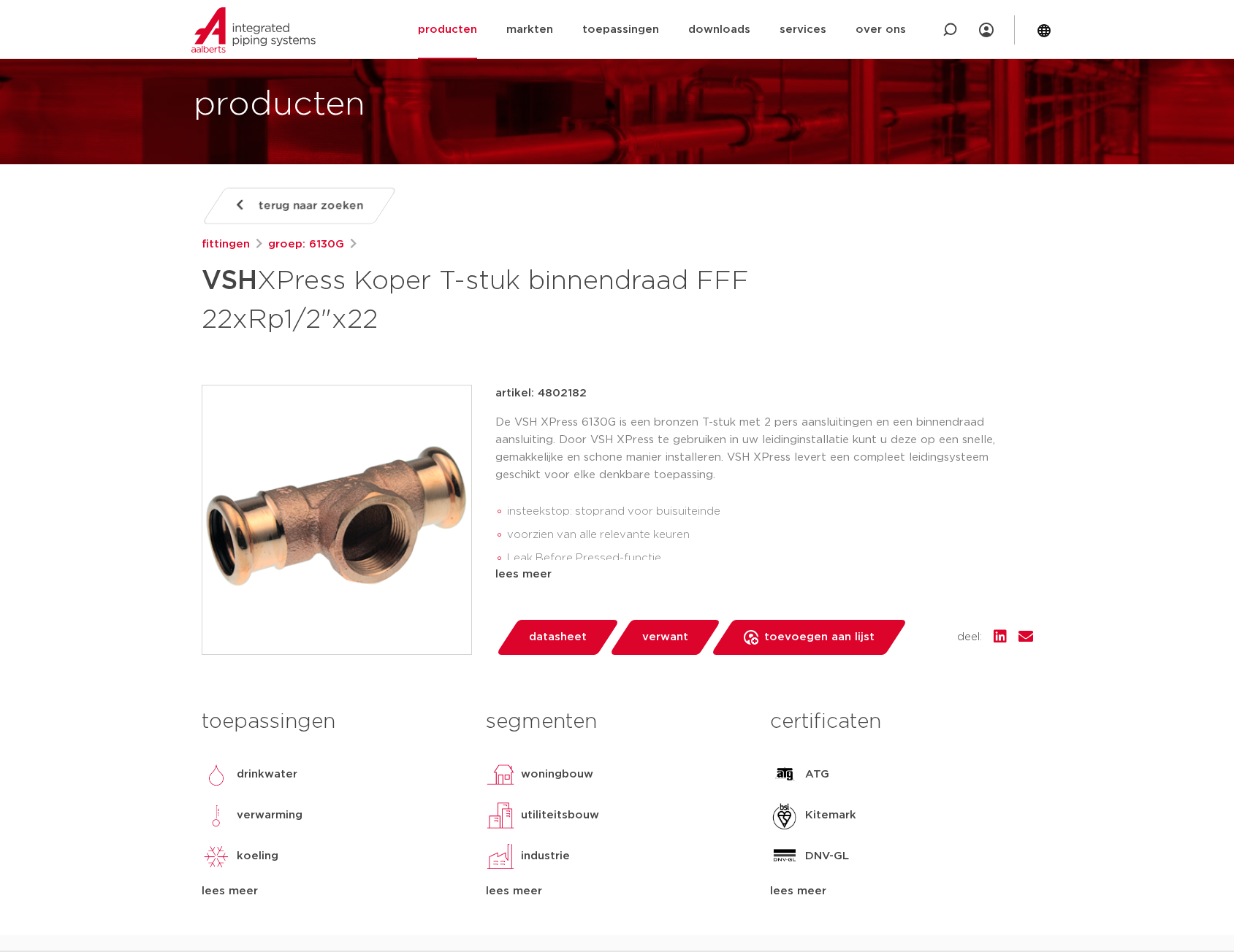
scroll to position [146, 0]
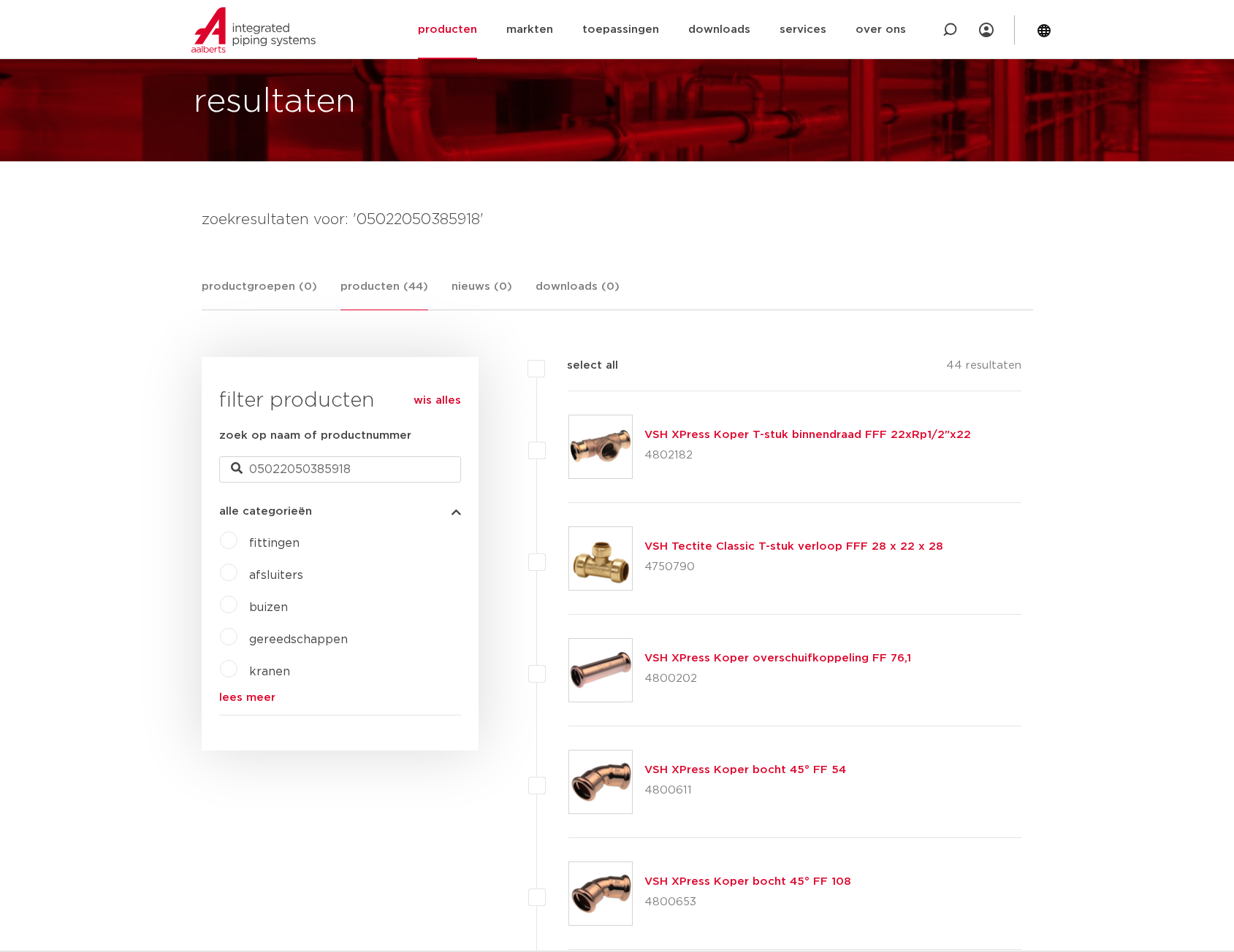
scroll to position [73, 0]
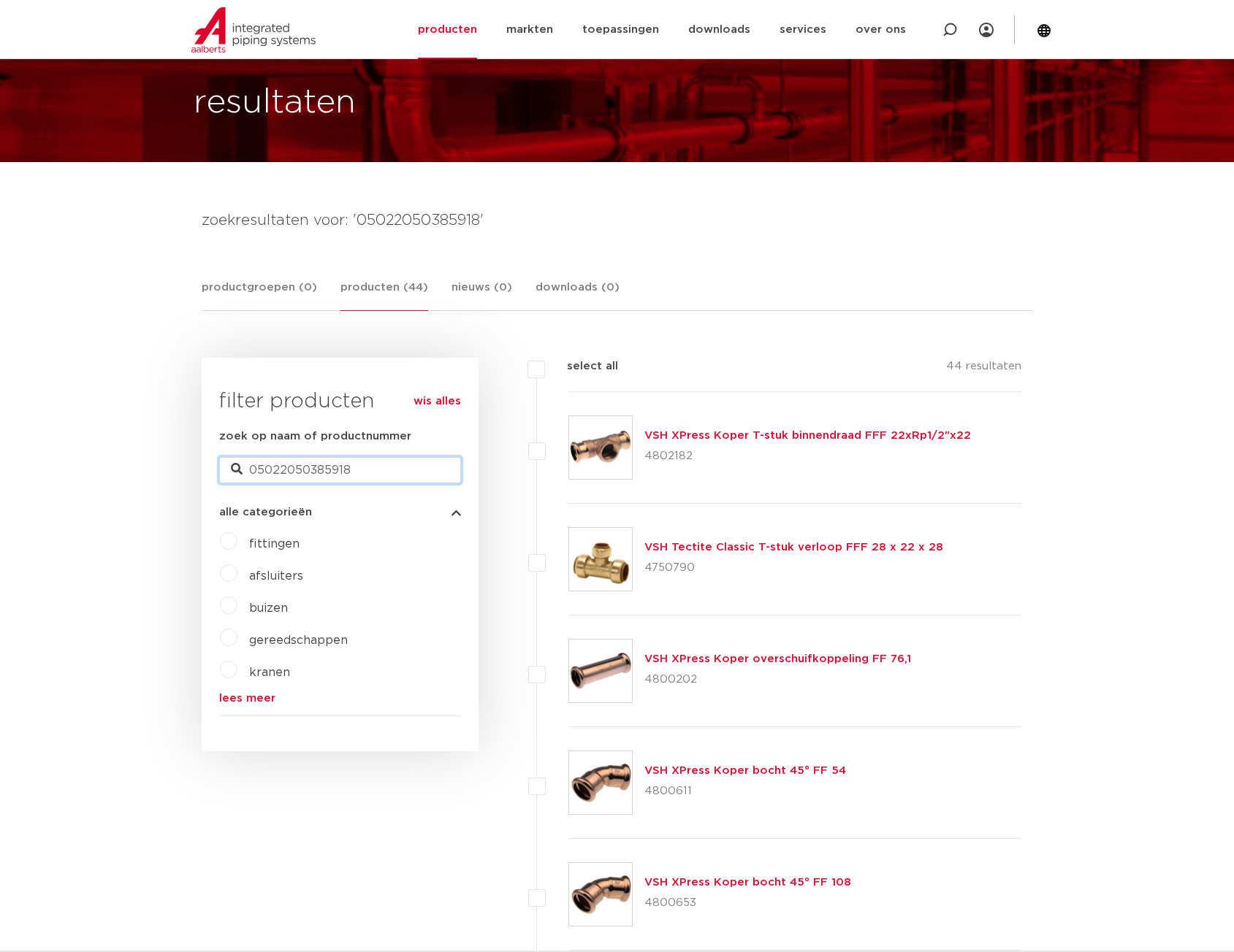
drag, startPoint x: 401, startPoint y: 470, endPoint x: 180, endPoint y: 465, distance: 221.1
type input "0869836"
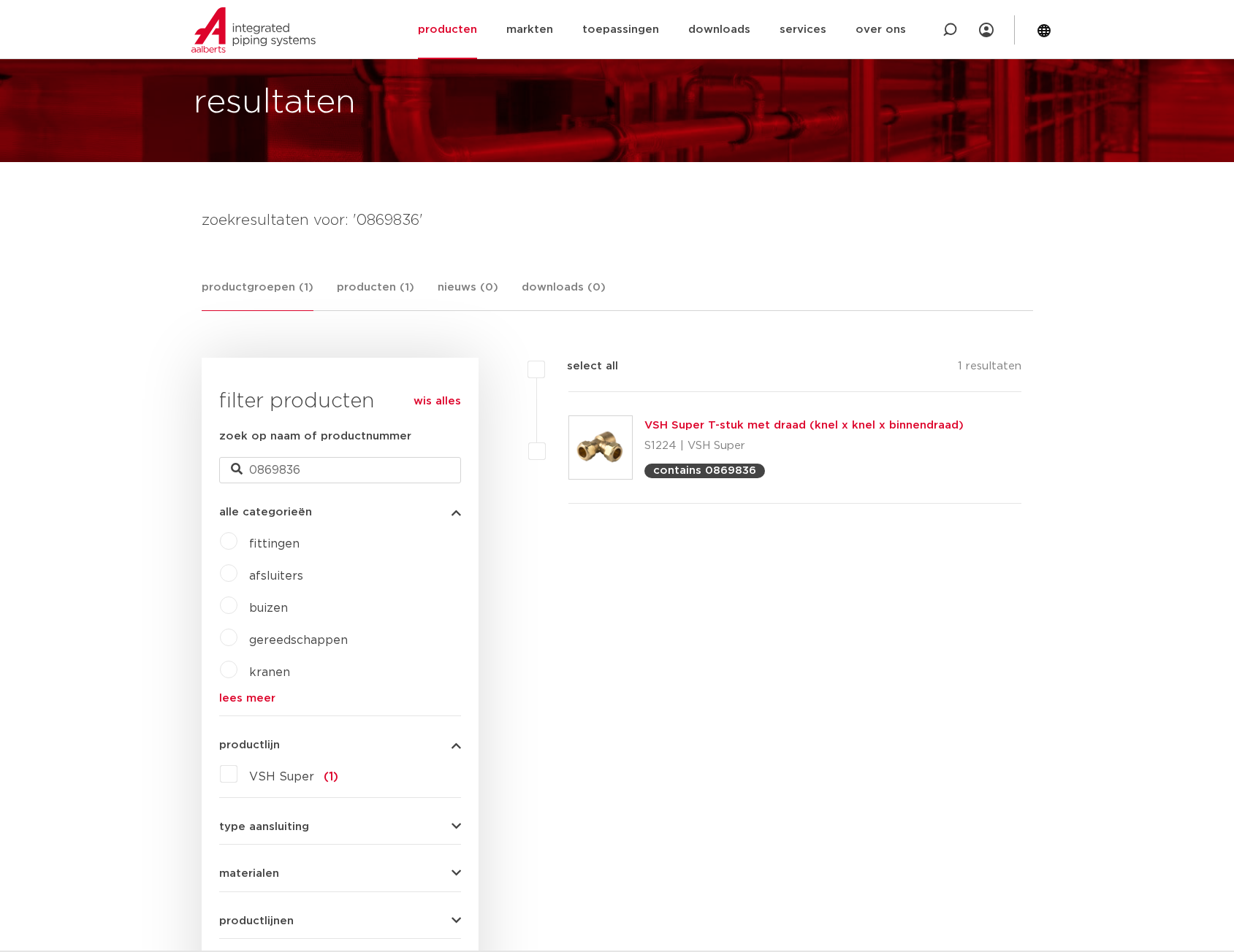
click at [695, 425] on link "VSH Super T-stuk met draad (knel x knel x binnendraad)" at bounding box center [804, 425] width 320 height 11
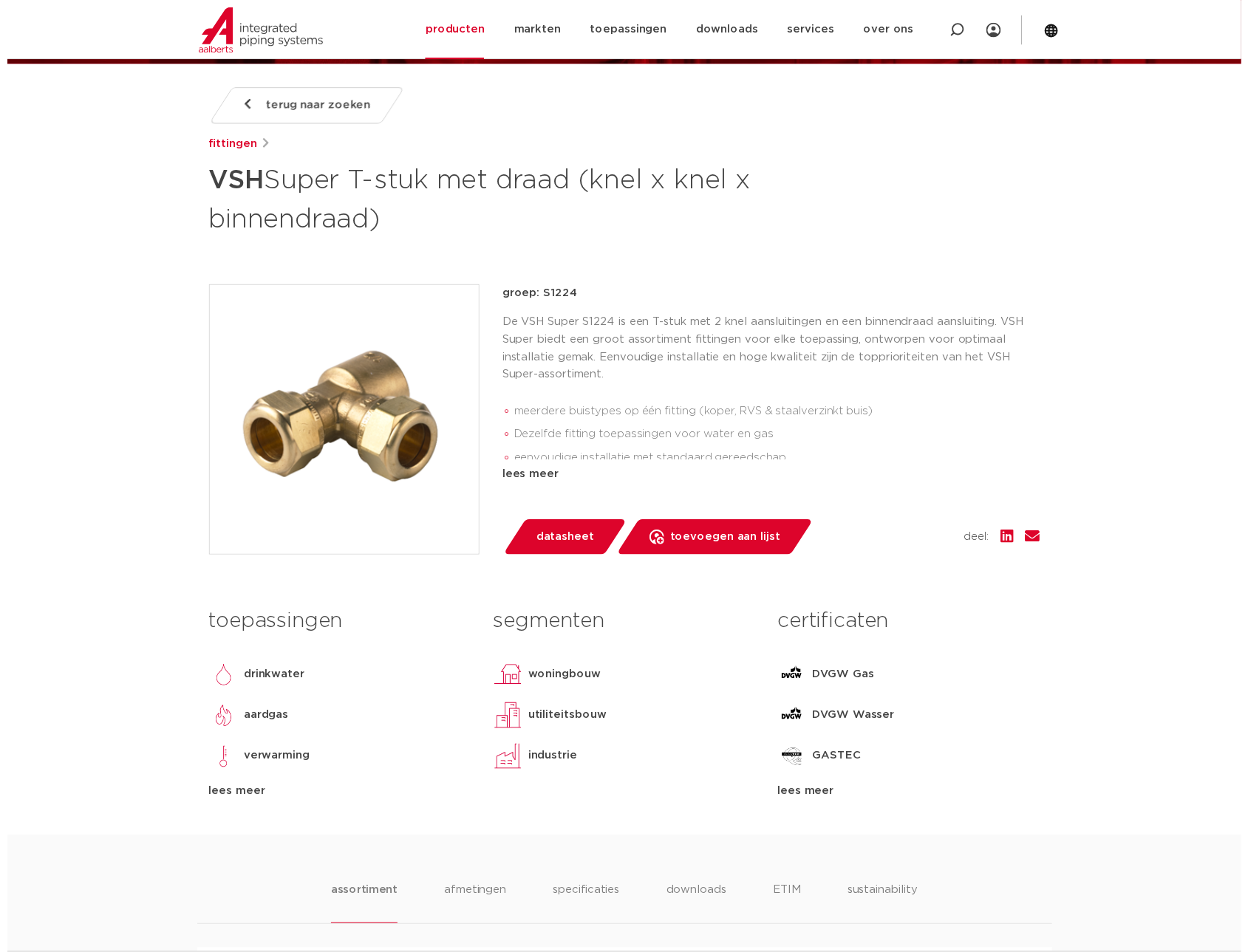
scroll to position [148, 0]
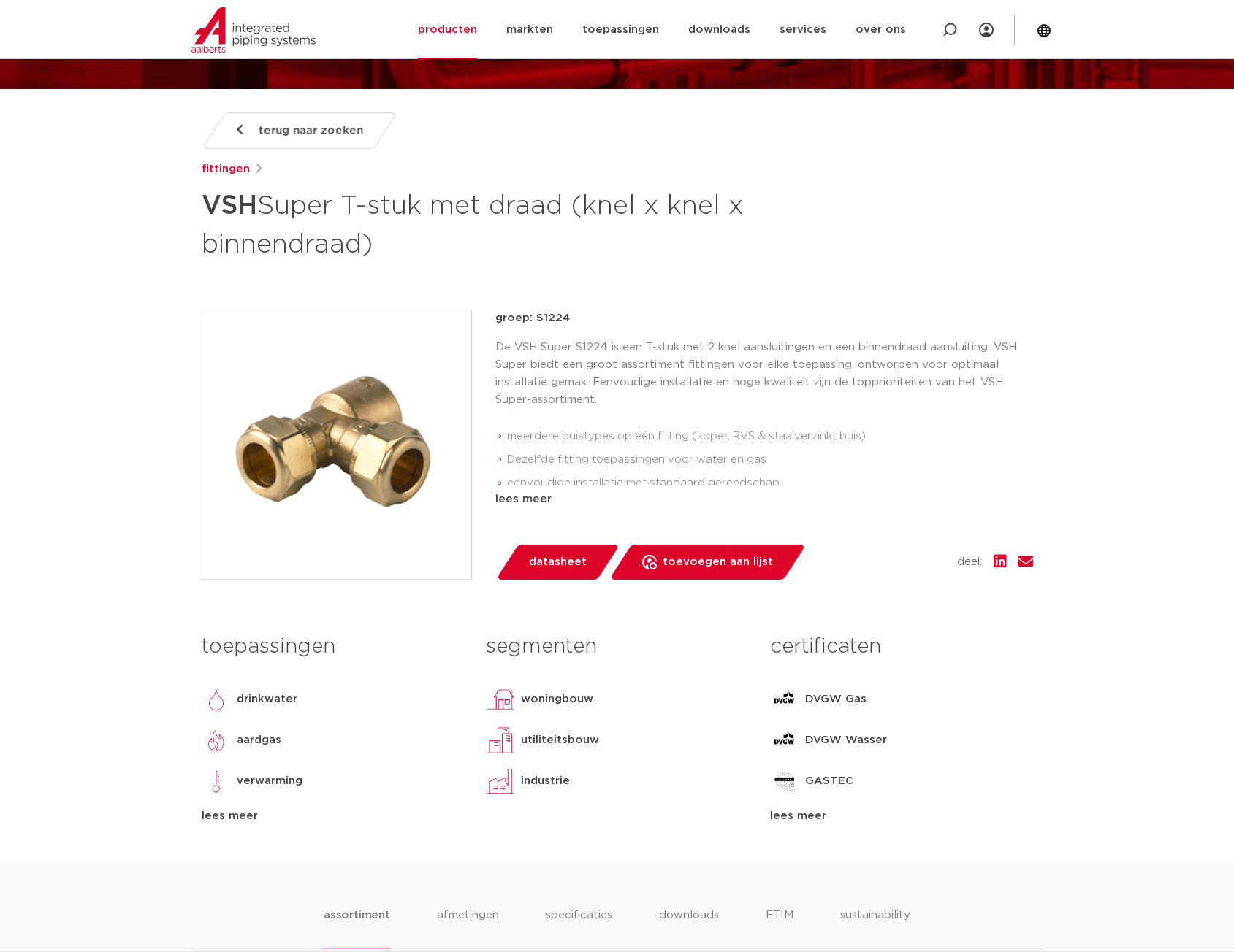
click at [558, 561] on span "datasheet" at bounding box center [557, 562] width 58 height 23
